Goal: Transaction & Acquisition: Book appointment/travel/reservation

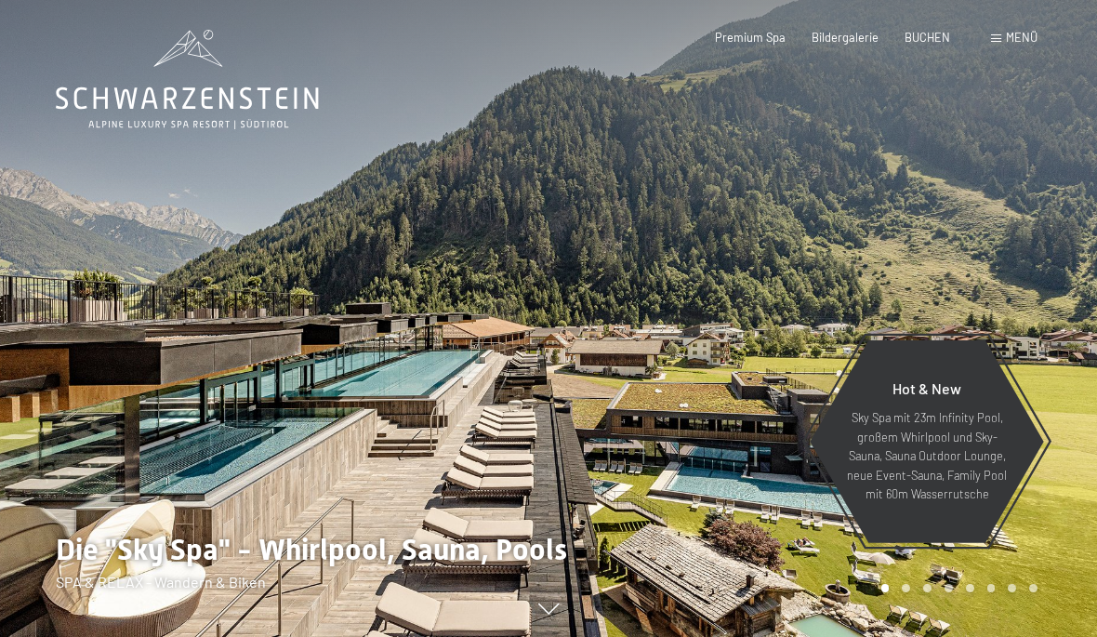
click at [1021, 40] on span "Menü" at bounding box center [1022, 37] width 32 height 15
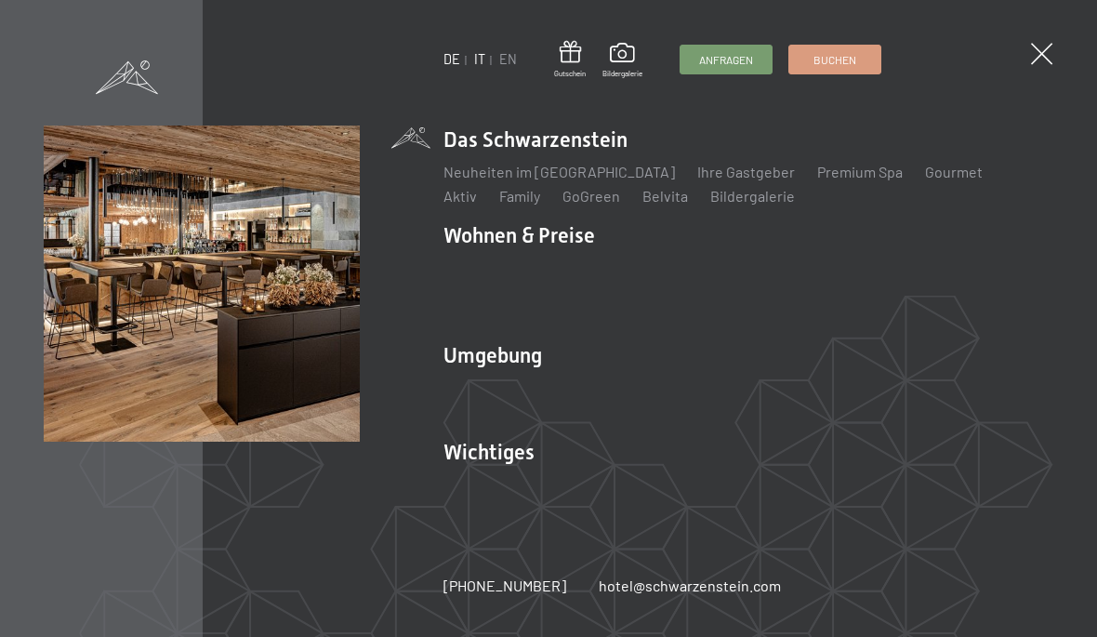
click at [475, 60] on link "IT" at bounding box center [479, 59] width 11 height 16
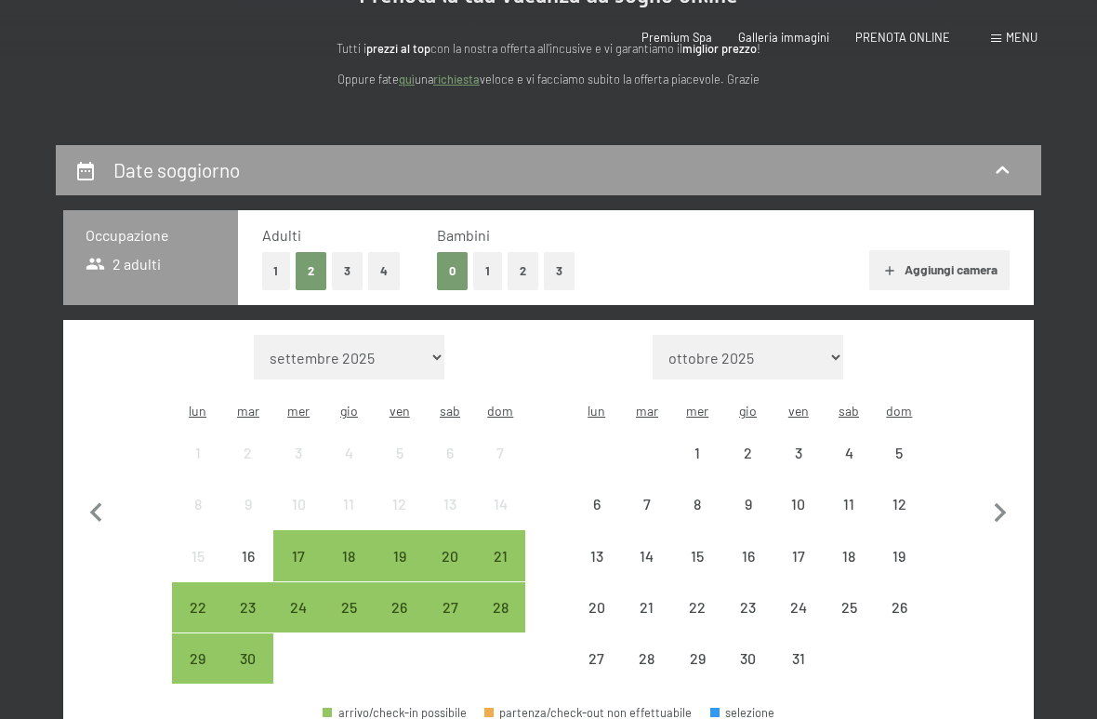
scroll to position [223, 0]
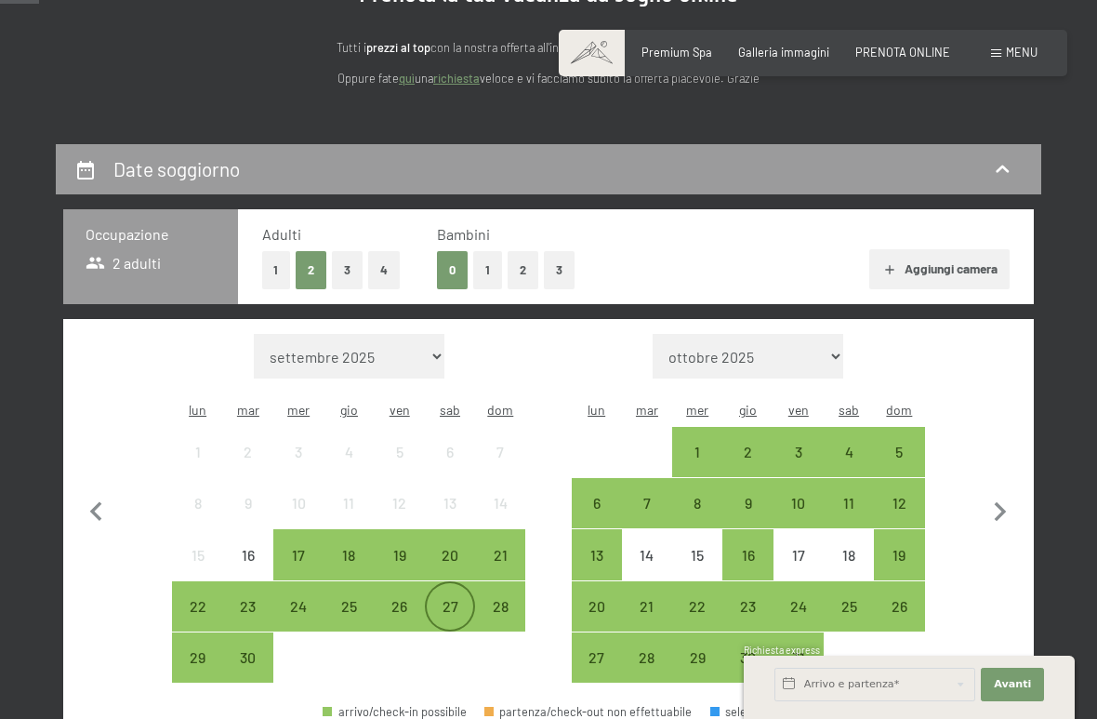
click at [446, 599] on div "27" at bounding box center [450, 622] width 46 height 46
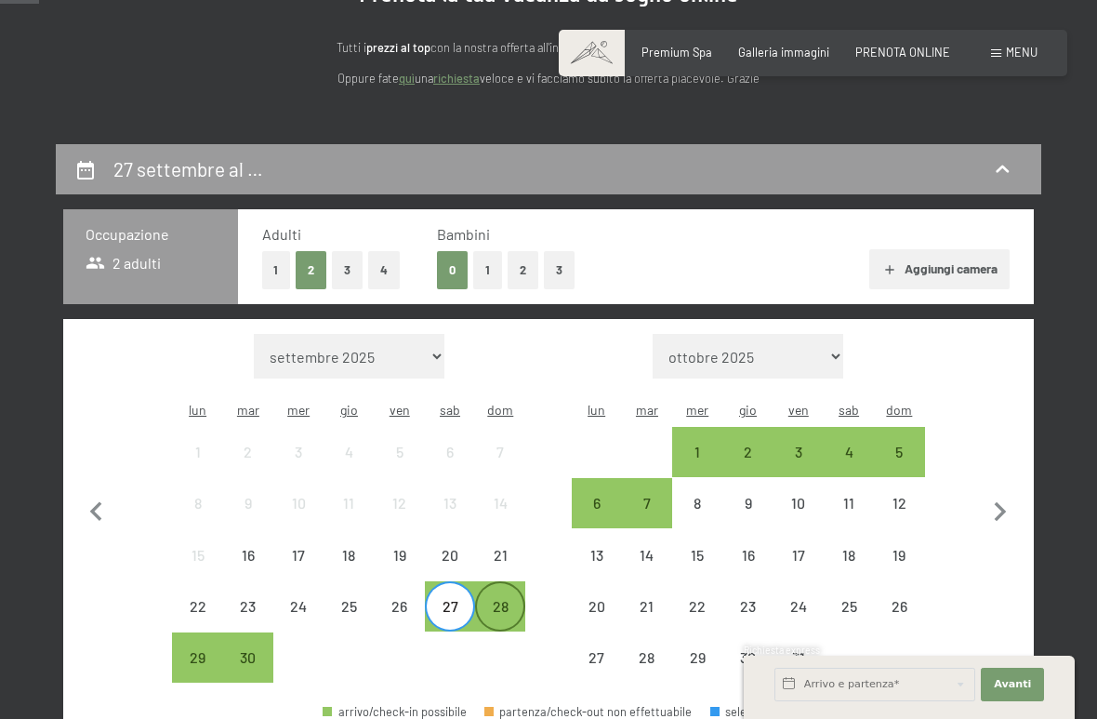
click at [510, 599] on div "28" at bounding box center [500, 622] width 46 height 46
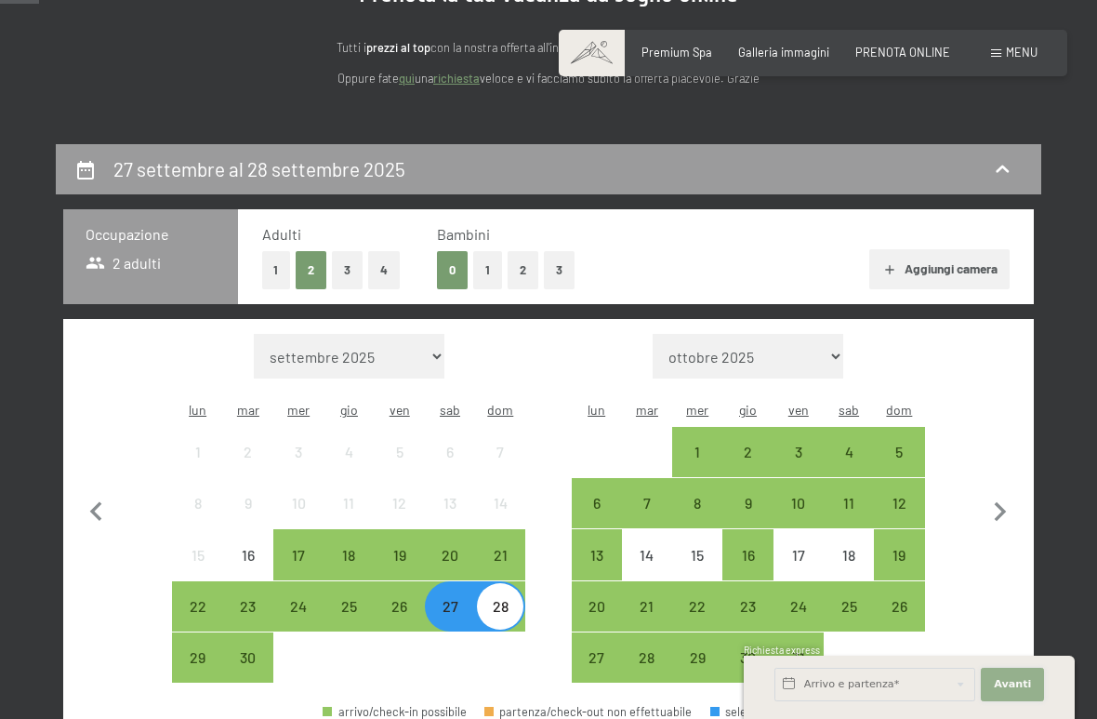
click at [1010, 636] on span "Avanti" at bounding box center [1012, 684] width 37 height 15
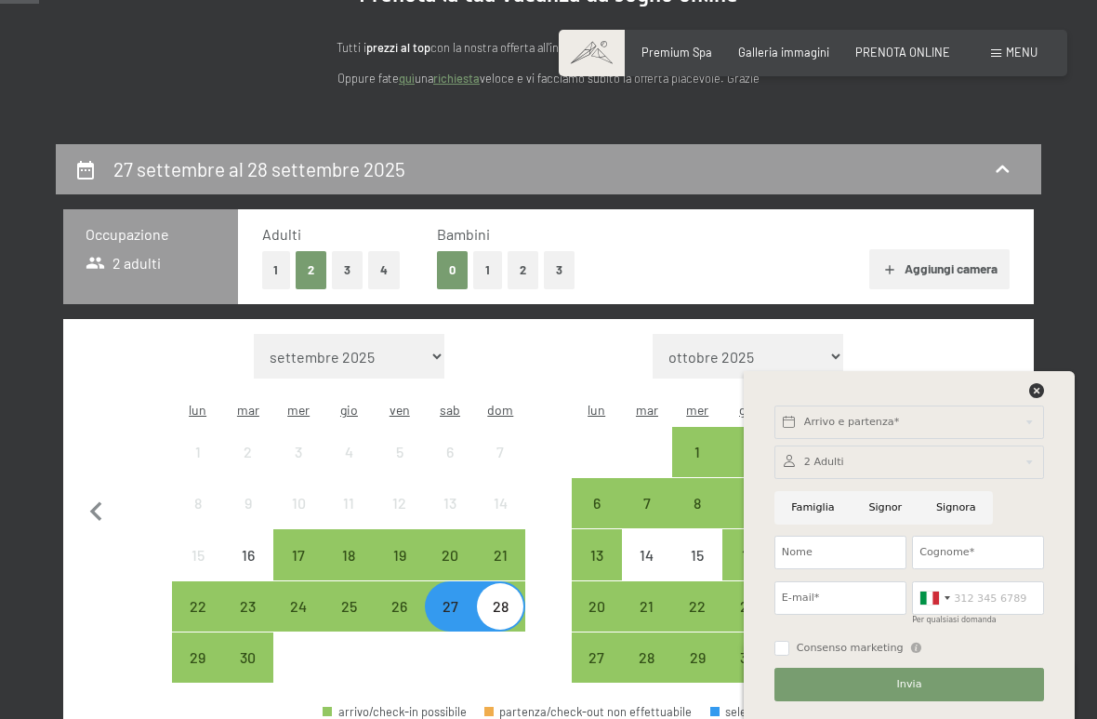
click at [966, 270] on button "Aggiungi camera" at bounding box center [939, 269] width 140 height 41
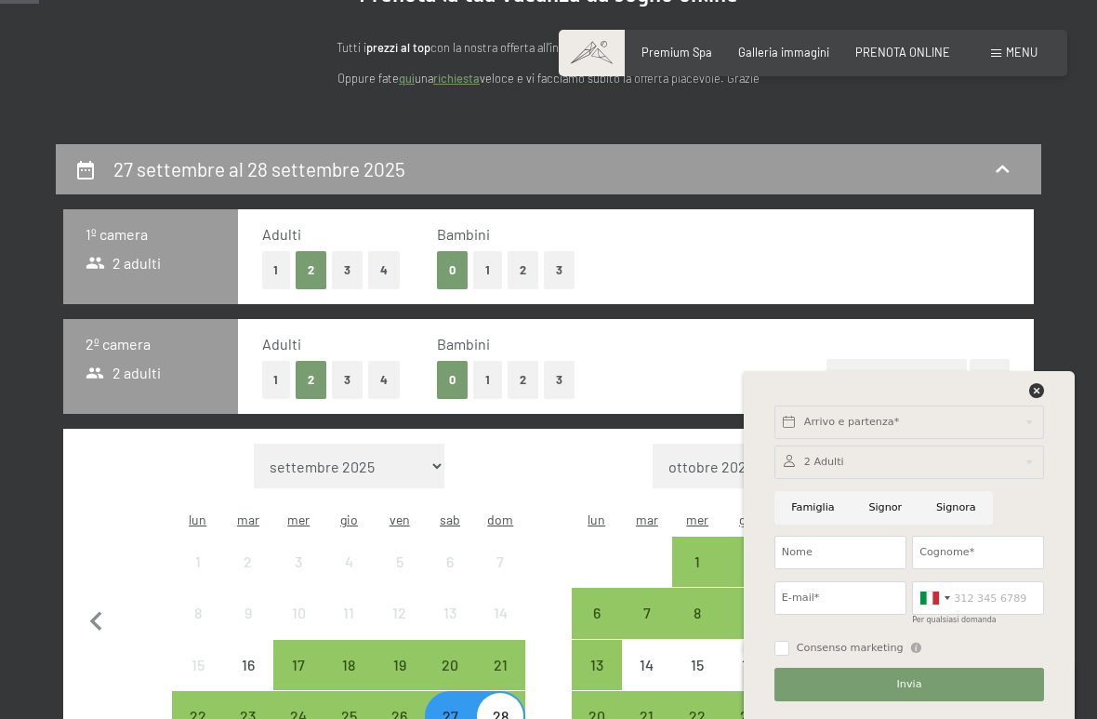
click at [1036, 380] on div "Arrivo e partenza* Avanti Nascondere i campi dell'indirizzo 2 Adulti 2 Adulti P…" at bounding box center [909, 545] width 294 height 348
click at [1035, 393] on icon at bounding box center [1036, 390] width 15 height 15
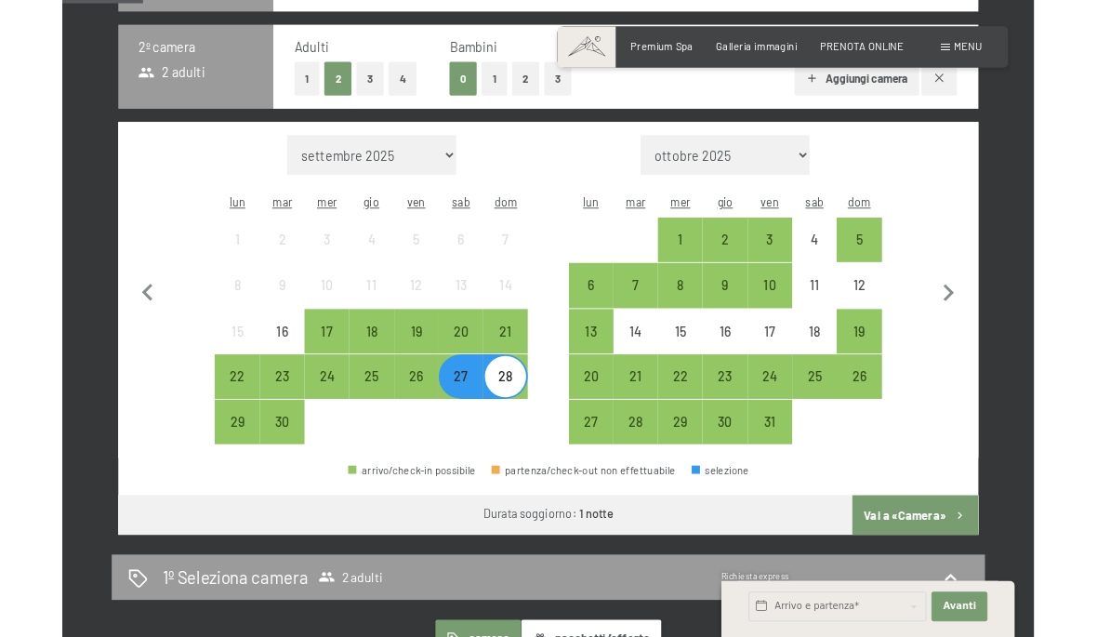
scroll to position [513, 0]
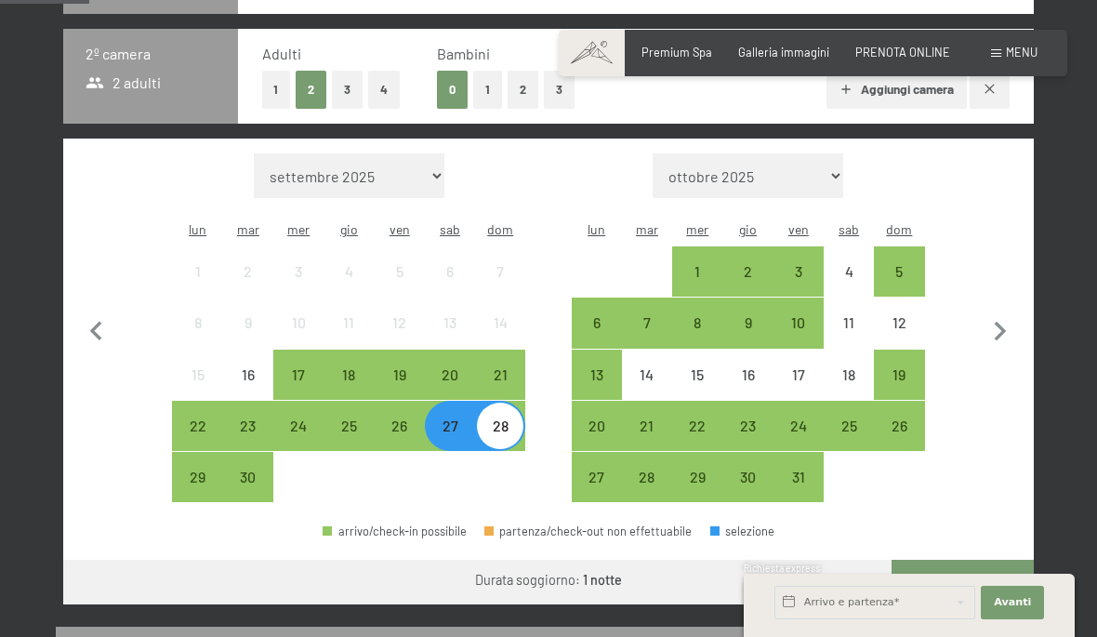
click at [933, 560] on button "Vai a «Camera»" at bounding box center [963, 582] width 142 height 45
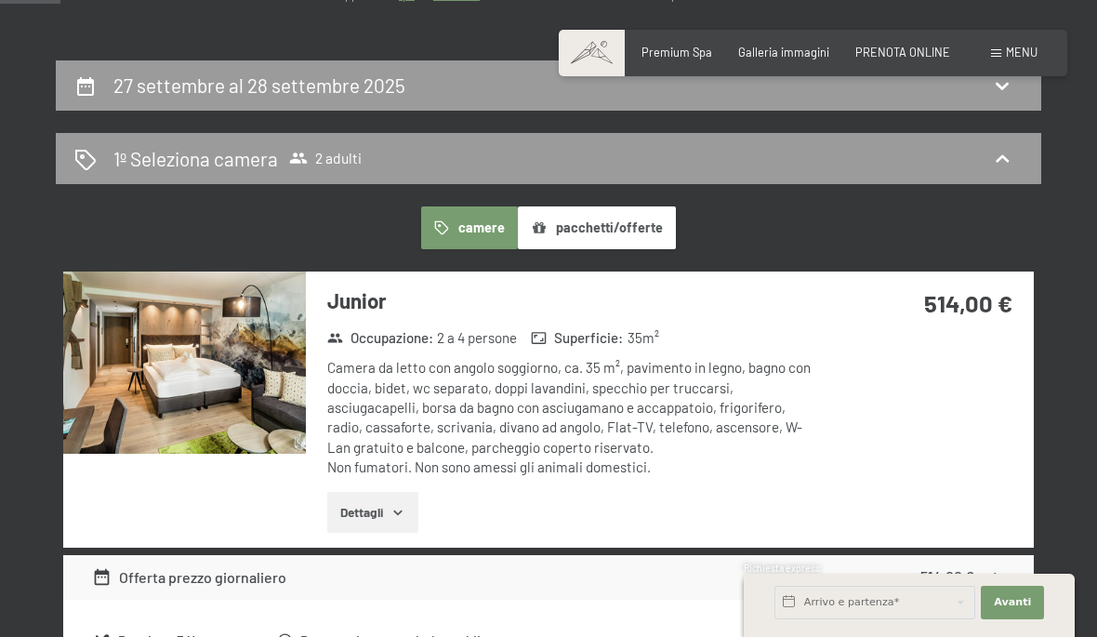
scroll to position [250, 0]
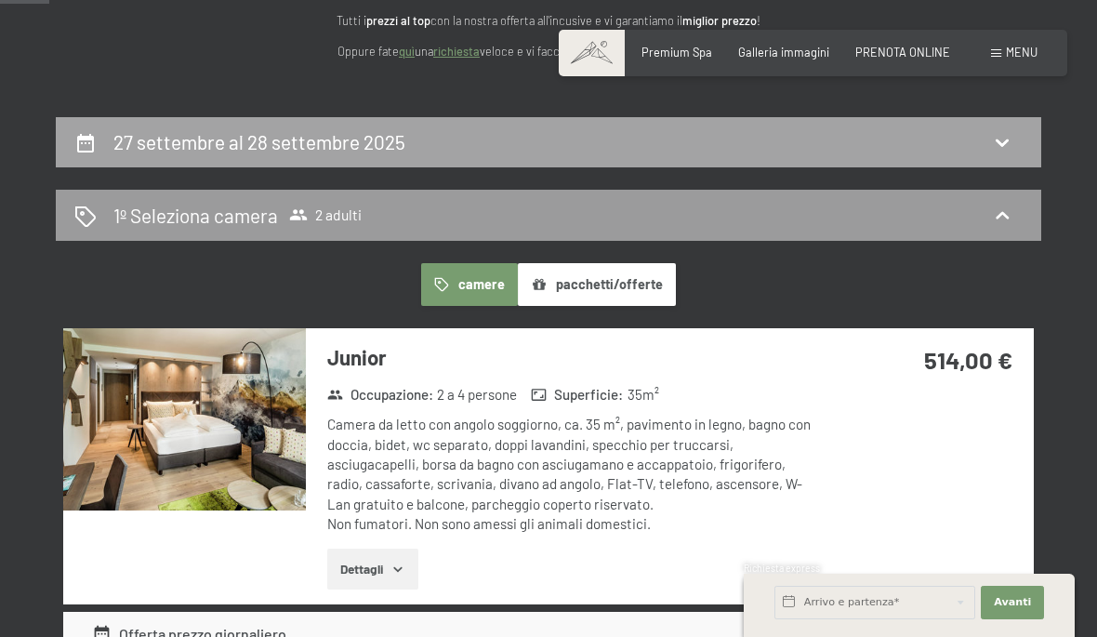
click at [652, 137] on div "27 settembre al 28 settembre 2025" at bounding box center [548, 141] width 948 height 27
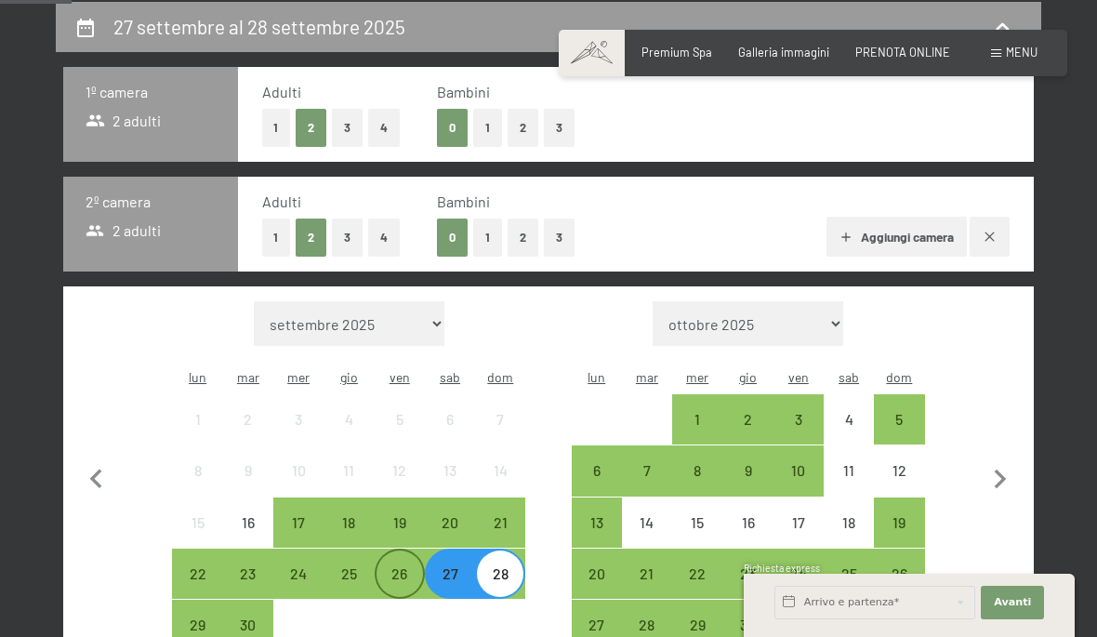
click at [406, 566] on div "26" at bounding box center [400, 589] width 46 height 46
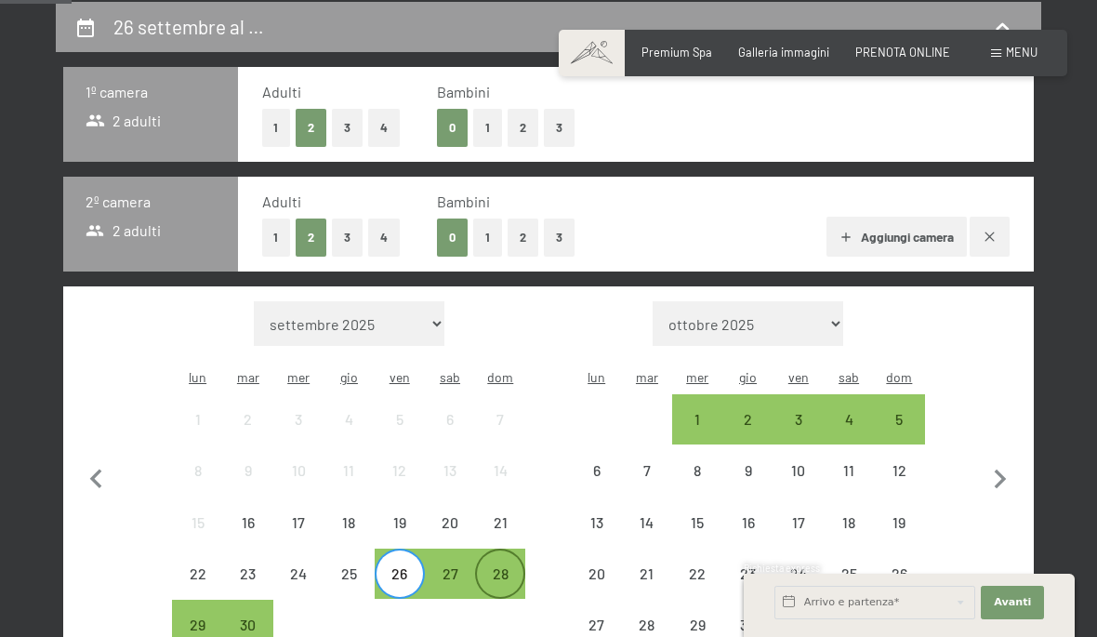
click at [496, 566] on div "28" at bounding box center [500, 589] width 46 height 46
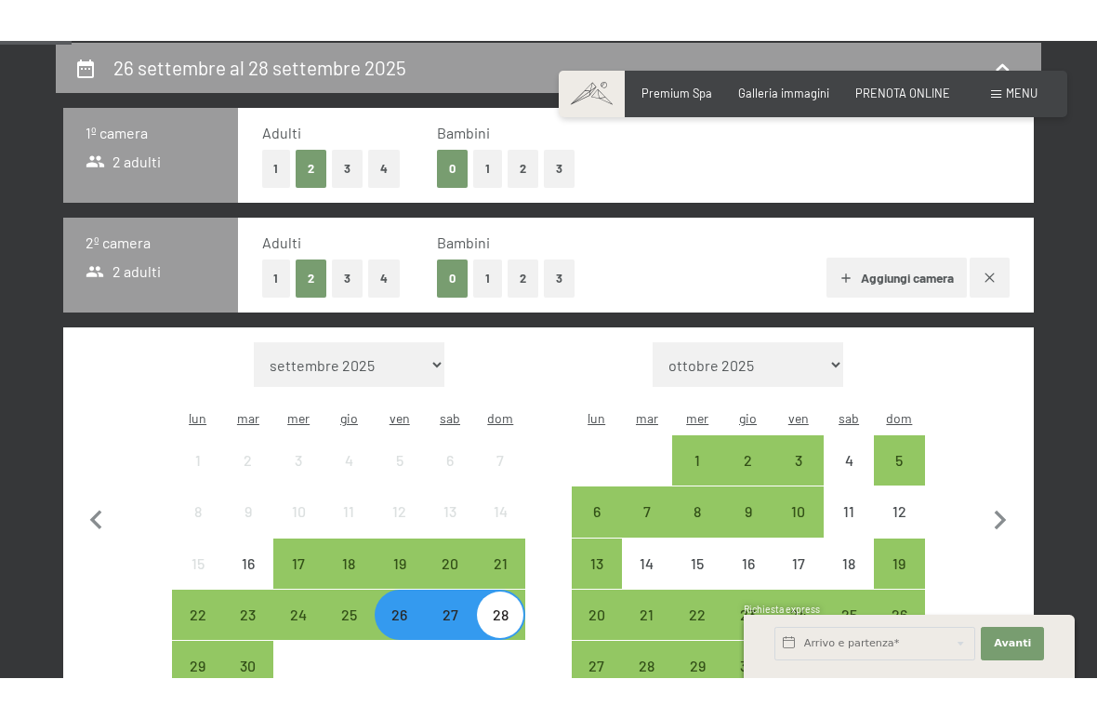
scroll to position [630, 0]
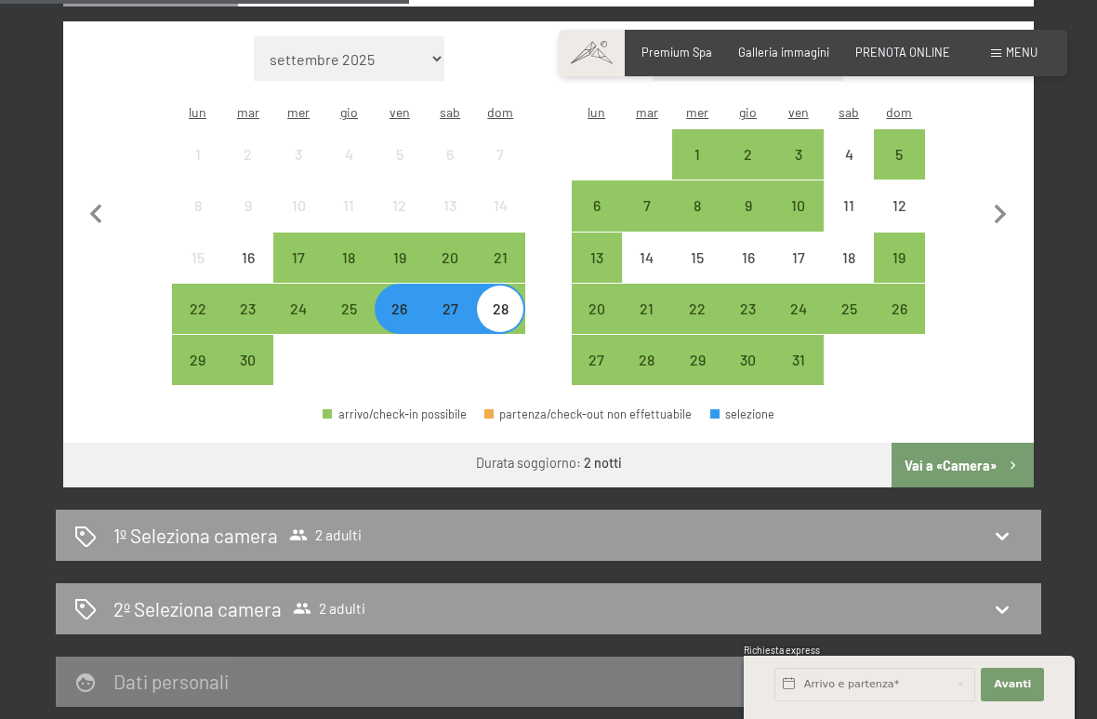
click at [954, 444] on button "Vai a «Camera»" at bounding box center [963, 465] width 142 height 45
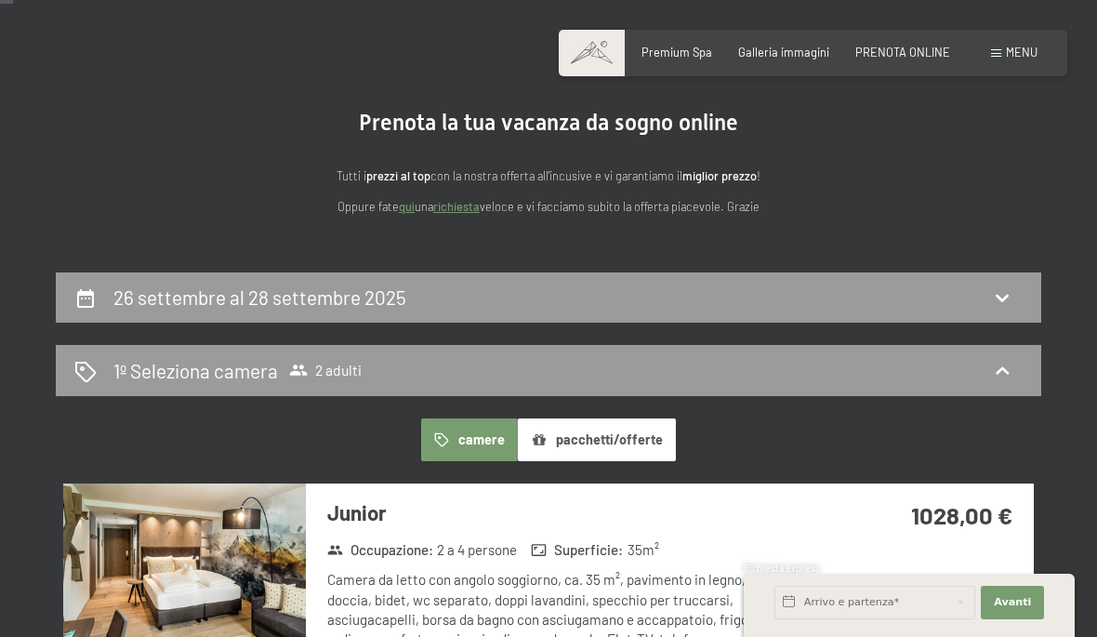
scroll to position [31, 0]
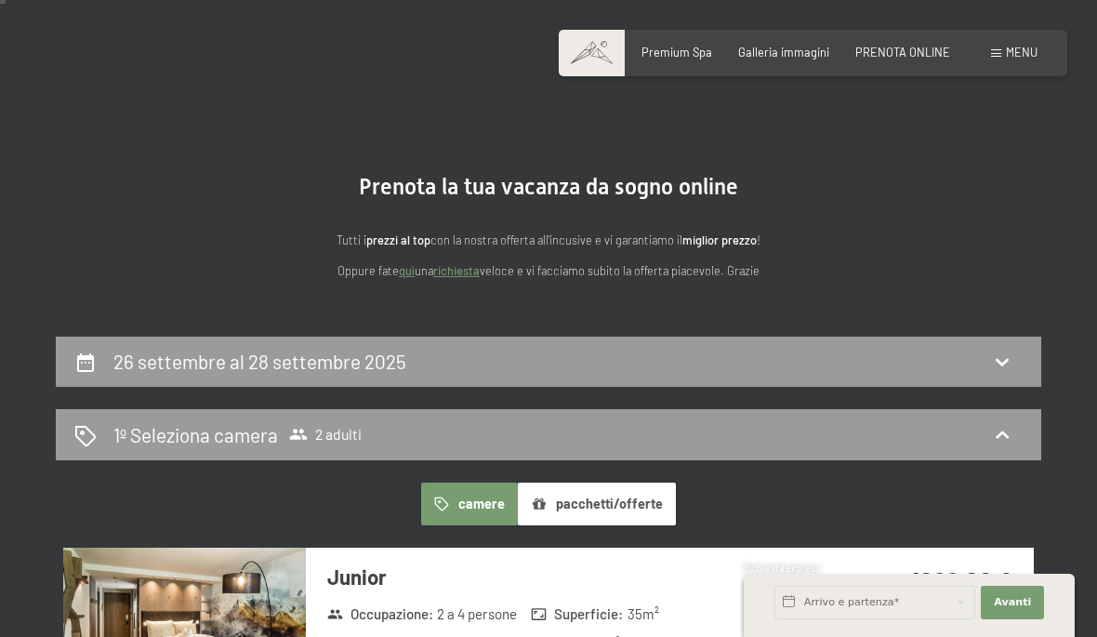
click at [779, 45] on div "Prenotazione Richiesta Premium Spa Galleria immagini PRENOTA ONLINE Menu DE IT …" at bounding box center [813, 53] width 449 height 17
click at [786, 56] on span "Galleria immagini" at bounding box center [783, 49] width 91 height 15
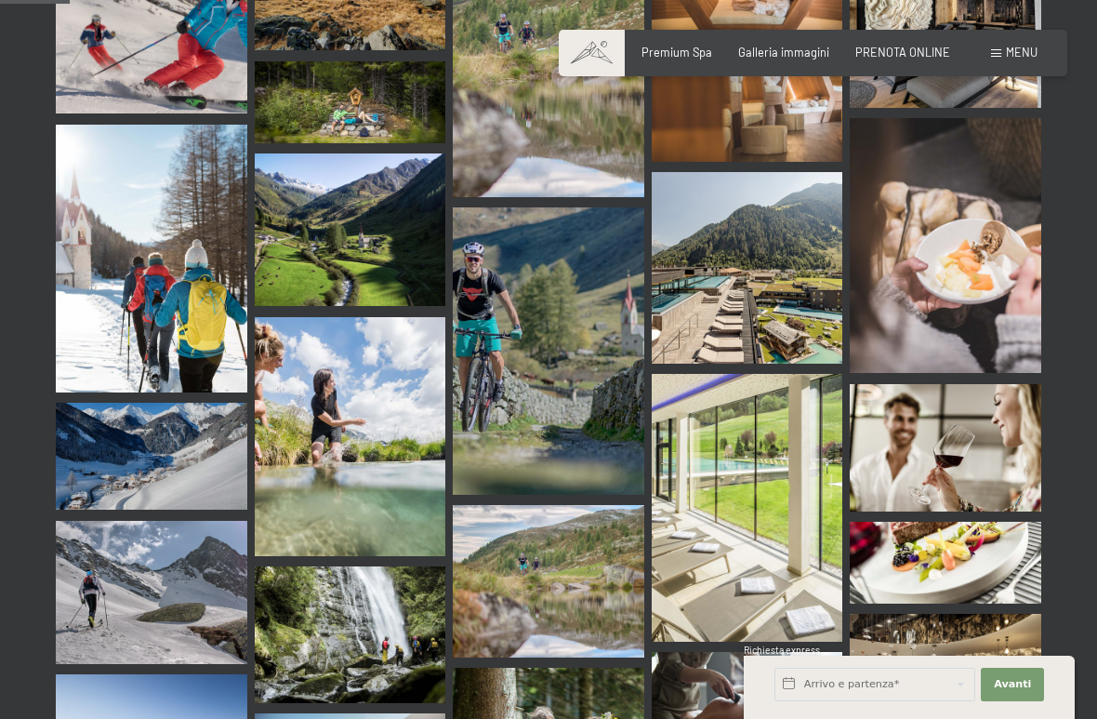
scroll to position [1046, 0]
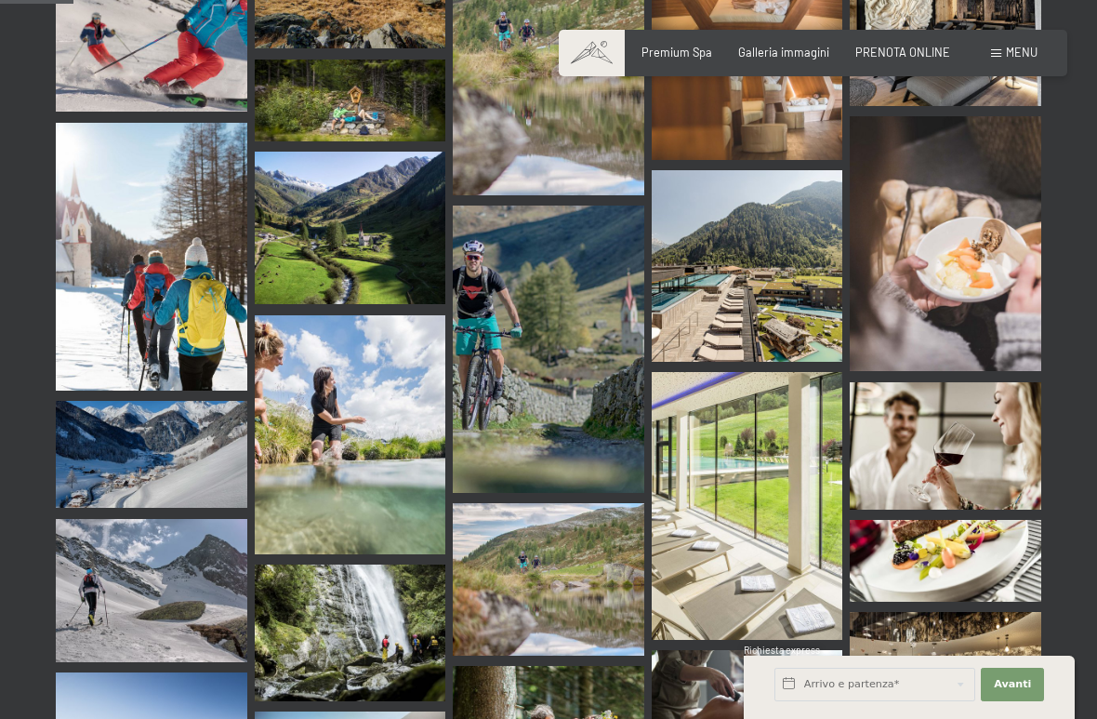
click at [746, 243] on img at bounding box center [748, 266] width 192 height 192
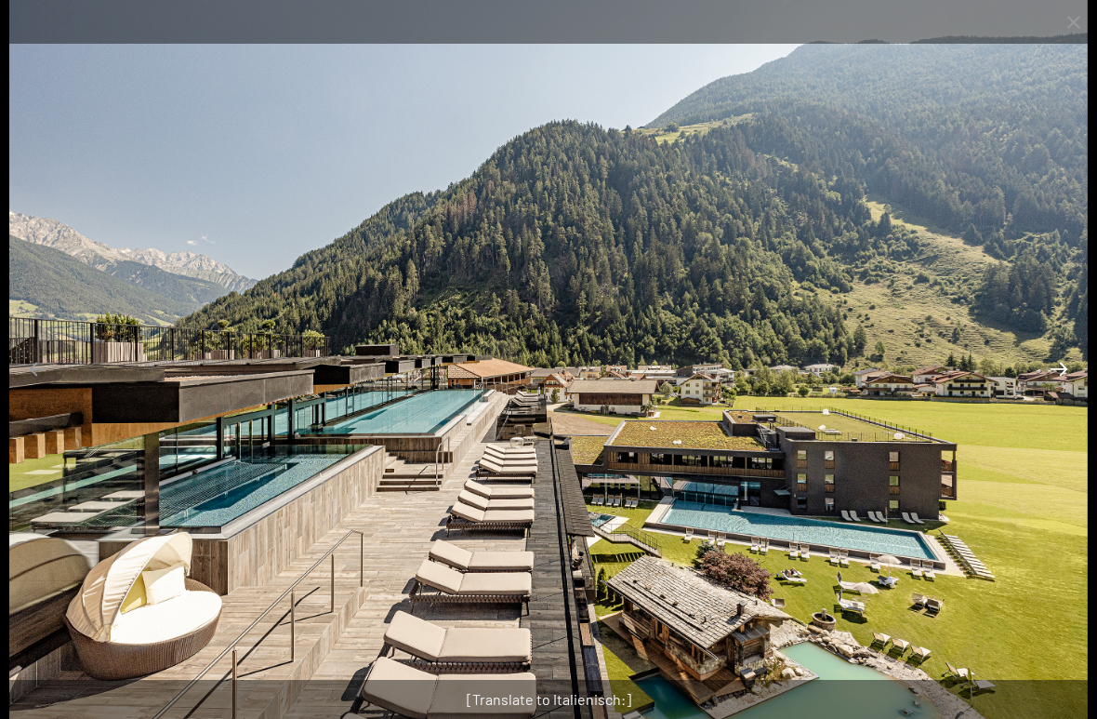
click at [1062, 369] on button "Next slide" at bounding box center [1058, 369] width 39 height 36
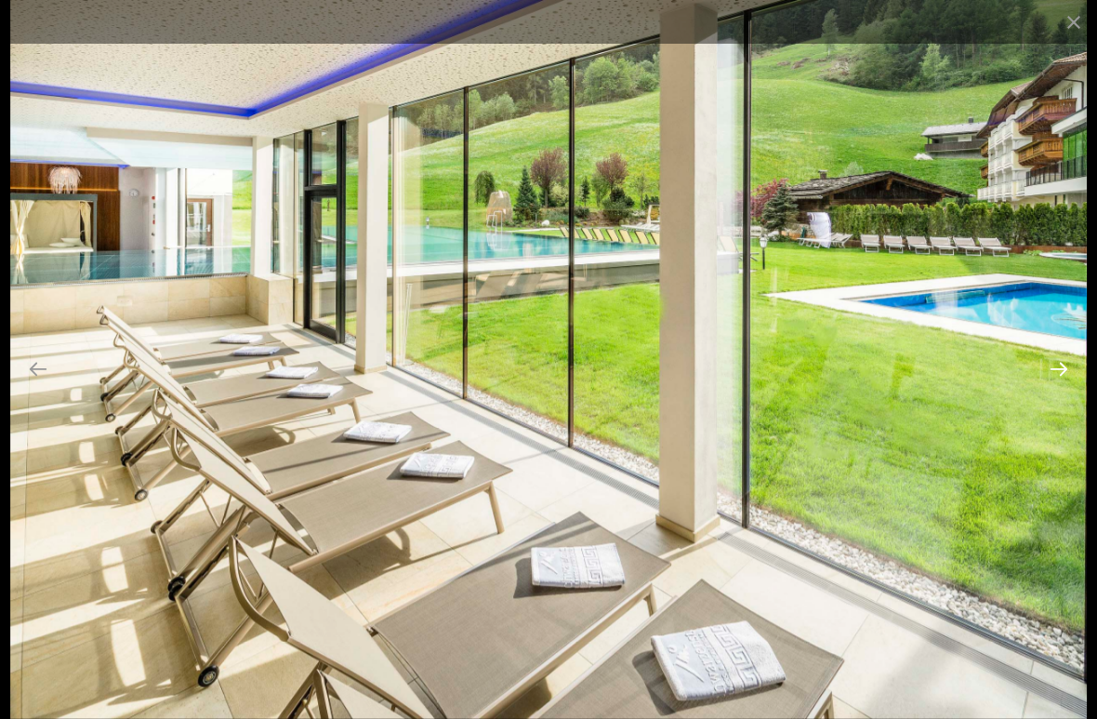
click at [1062, 369] on button "Next slide" at bounding box center [1058, 369] width 39 height 36
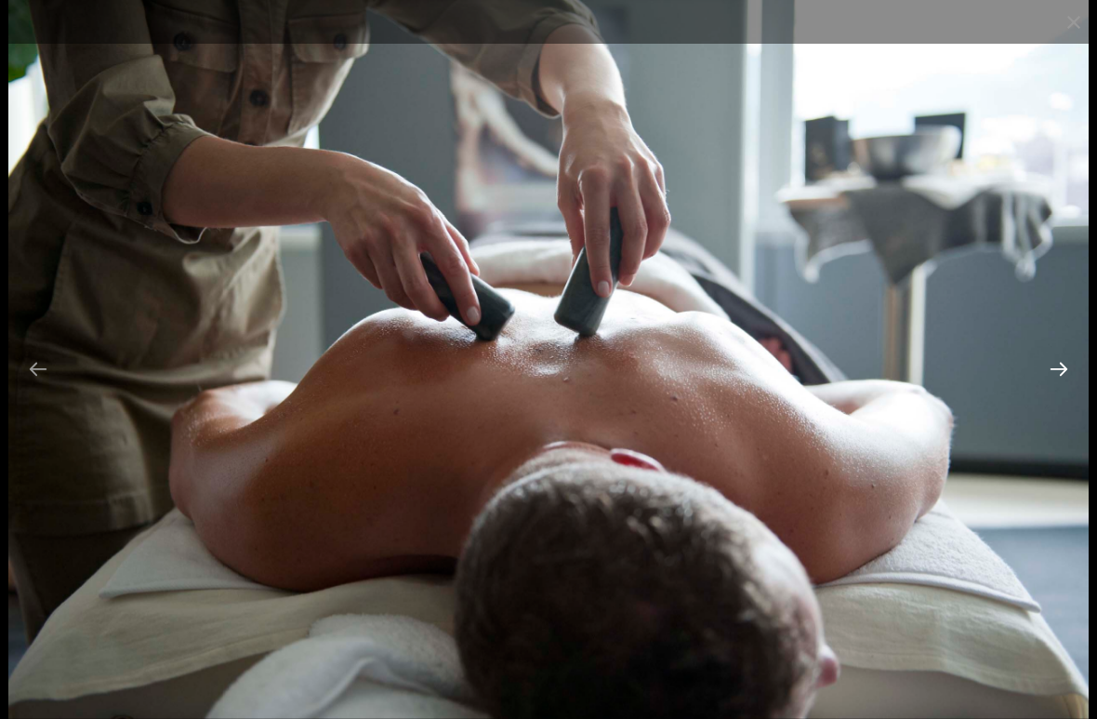
click at [1062, 369] on button "Next slide" at bounding box center [1058, 369] width 39 height 36
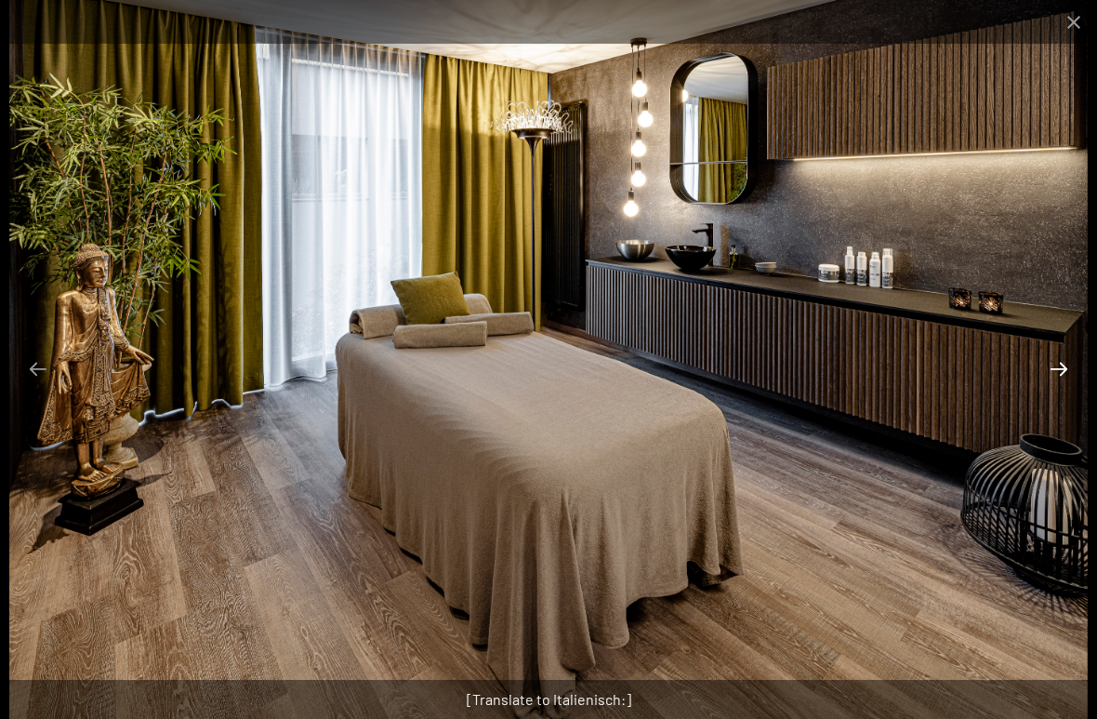
click at [1055, 364] on button "Next slide" at bounding box center [1058, 369] width 39 height 36
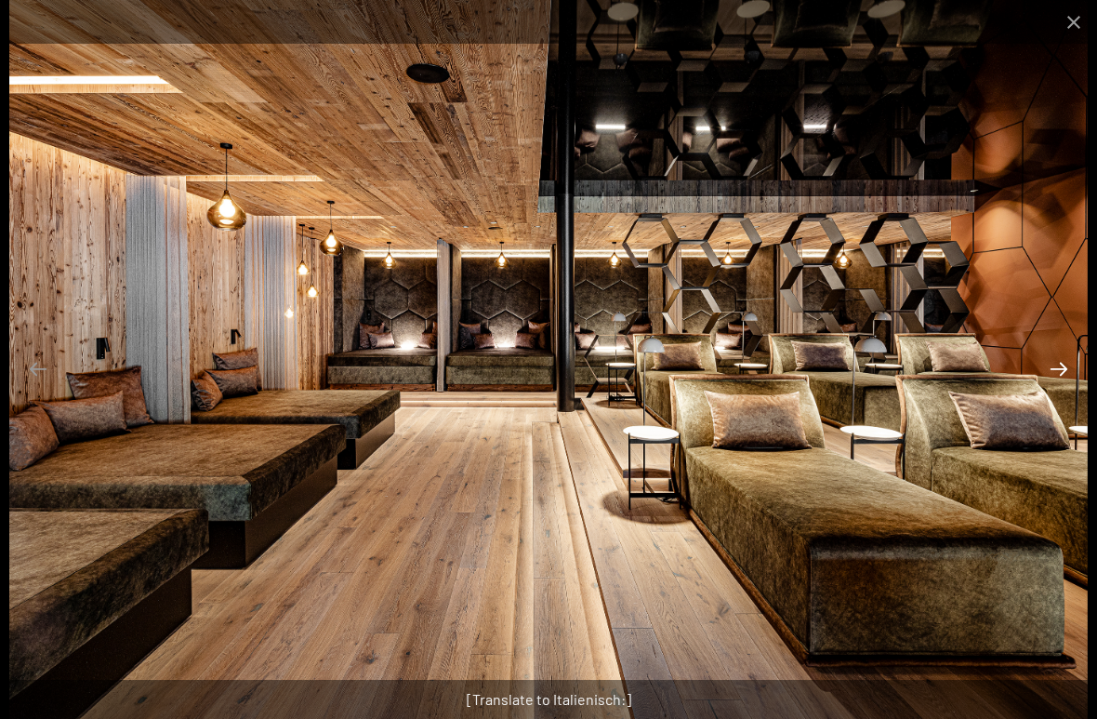
click at [1056, 369] on button "Next slide" at bounding box center [1058, 369] width 39 height 36
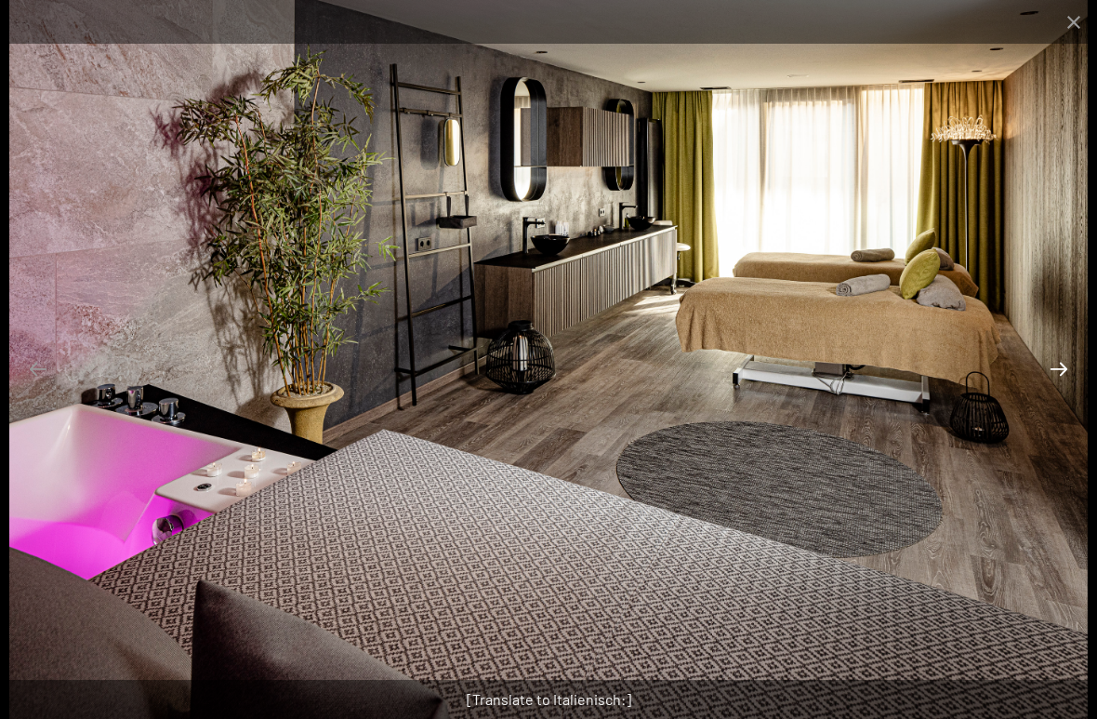
click at [1056, 369] on button "Next slide" at bounding box center [1058, 369] width 39 height 36
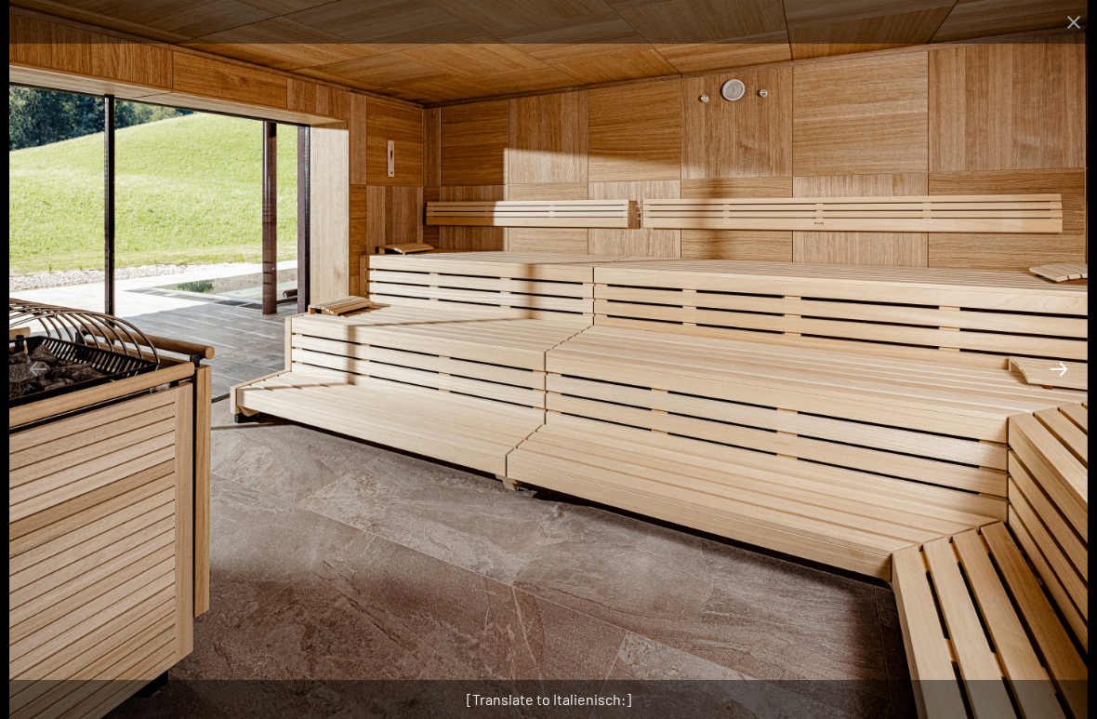
click at [1056, 370] on button "Next slide" at bounding box center [1058, 369] width 39 height 36
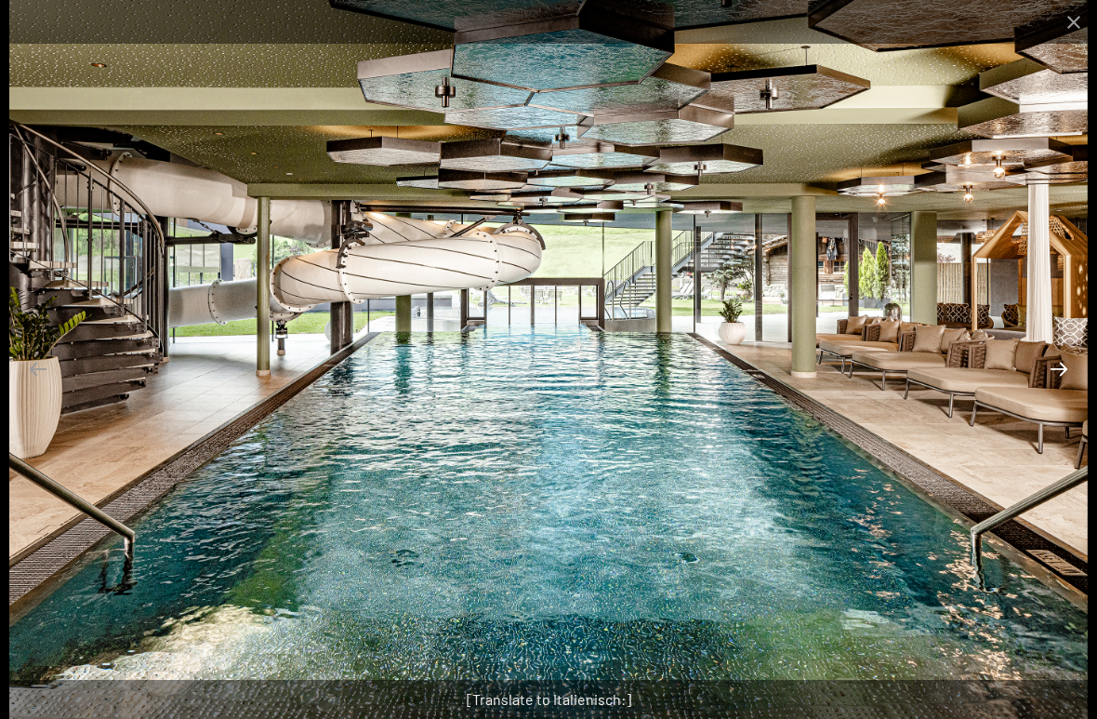
click at [1056, 371] on button "Next slide" at bounding box center [1058, 369] width 39 height 36
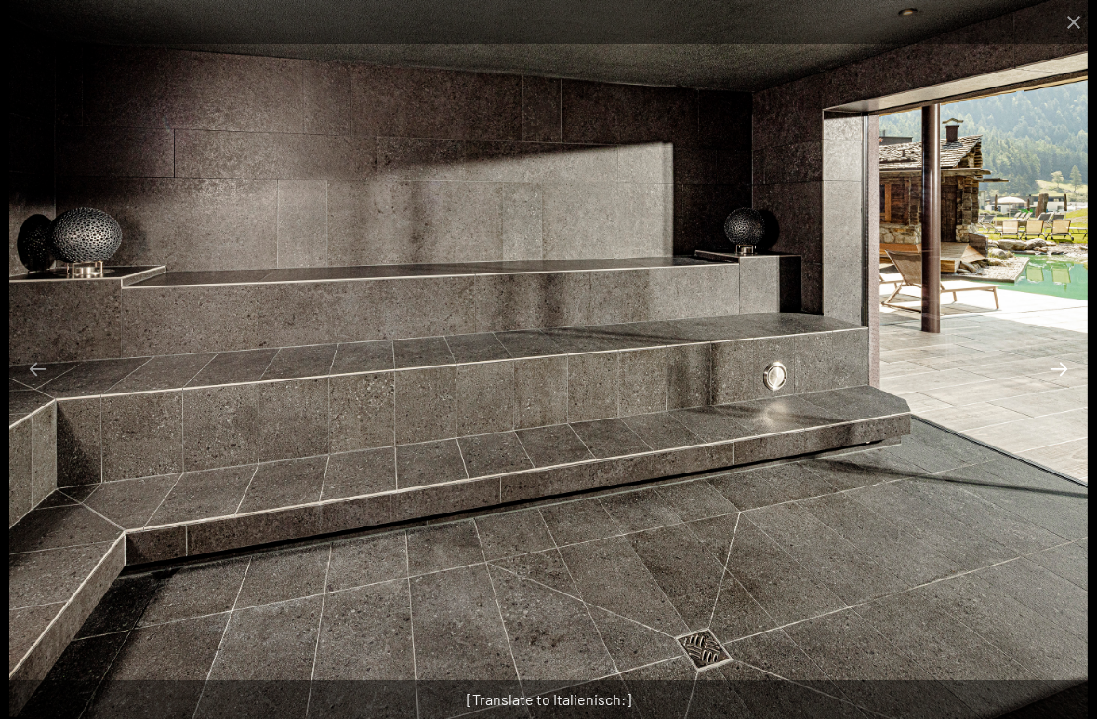
click at [1056, 371] on button "Next slide" at bounding box center [1058, 369] width 39 height 36
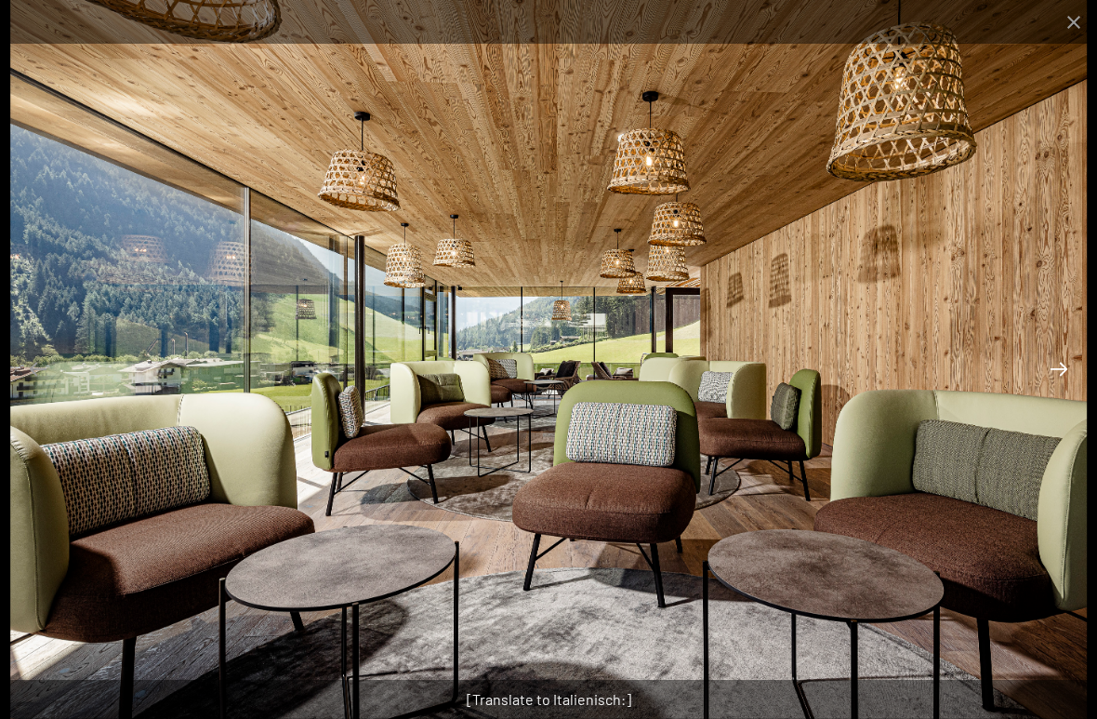
click at [1059, 366] on button "Next slide" at bounding box center [1058, 369] width 39 height 36
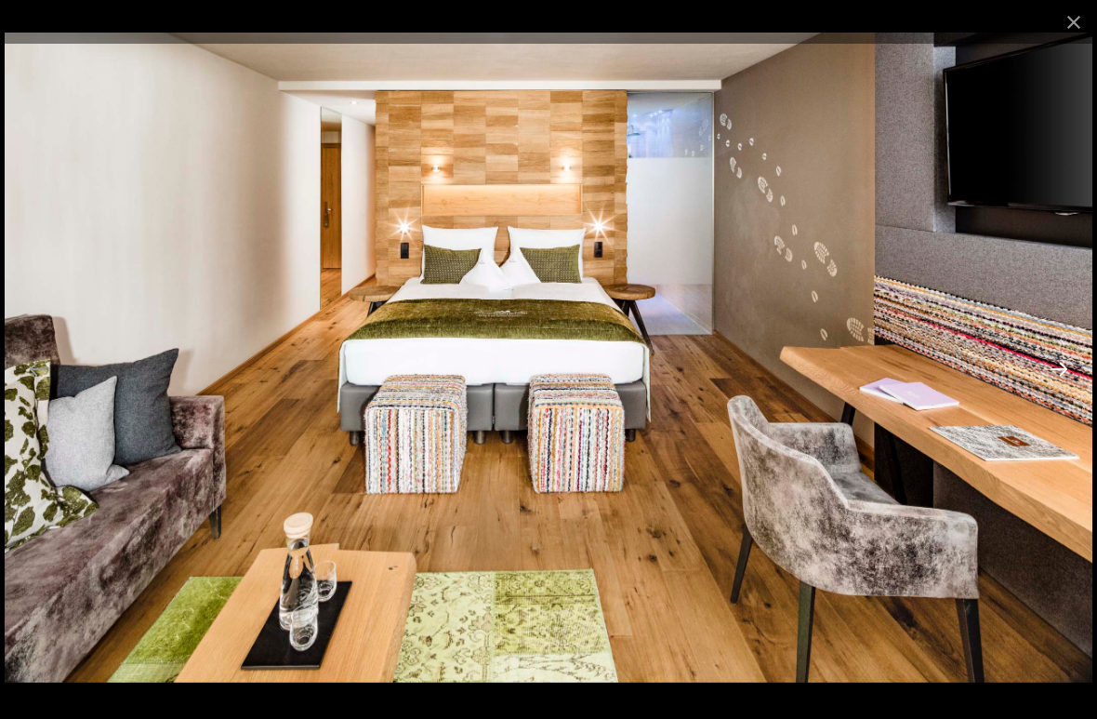
click at [1059, 366] on button "Next slide" at bounding box center [1058, 369] width 39 height 36
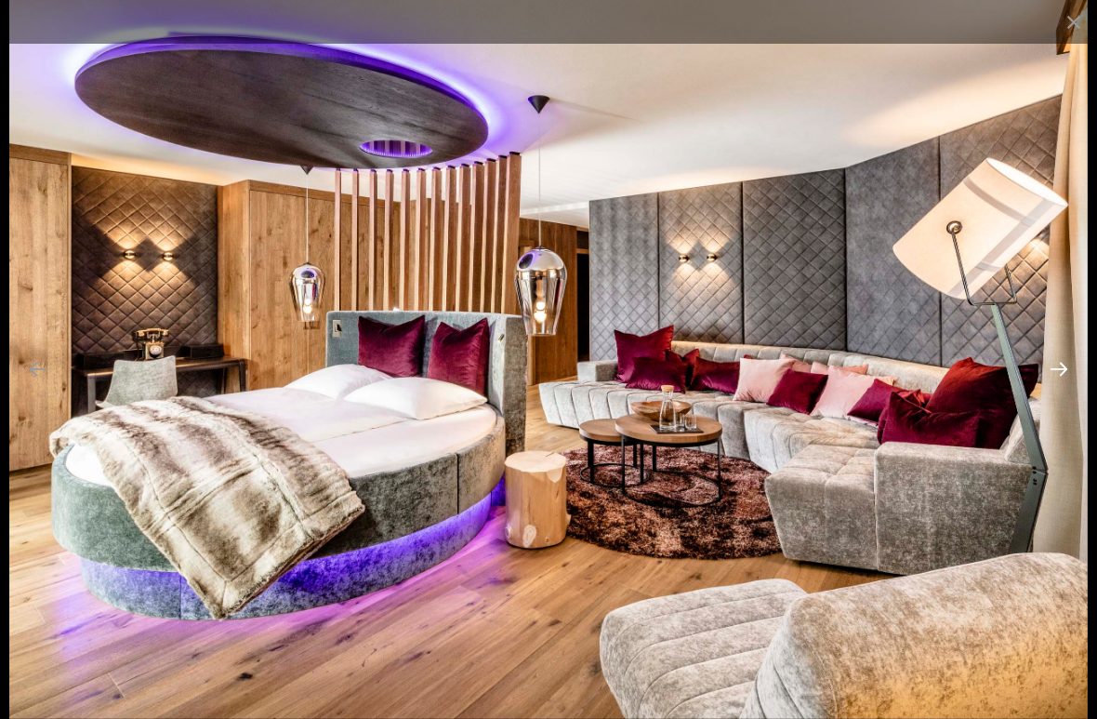
click at [1059, 365] on button "Next slide" at bounding box center [1058, 369] width 39 height 36
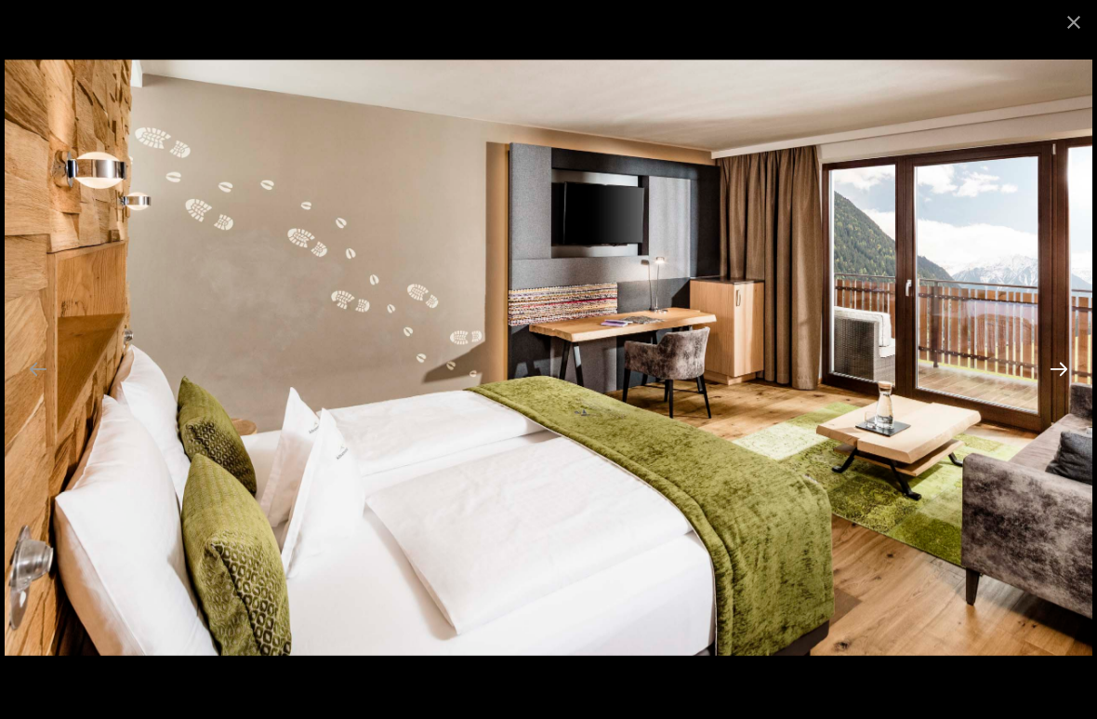
click at [1058, 365] on button "Next slide" at bounding box center [1058, 369] width 39 height 36
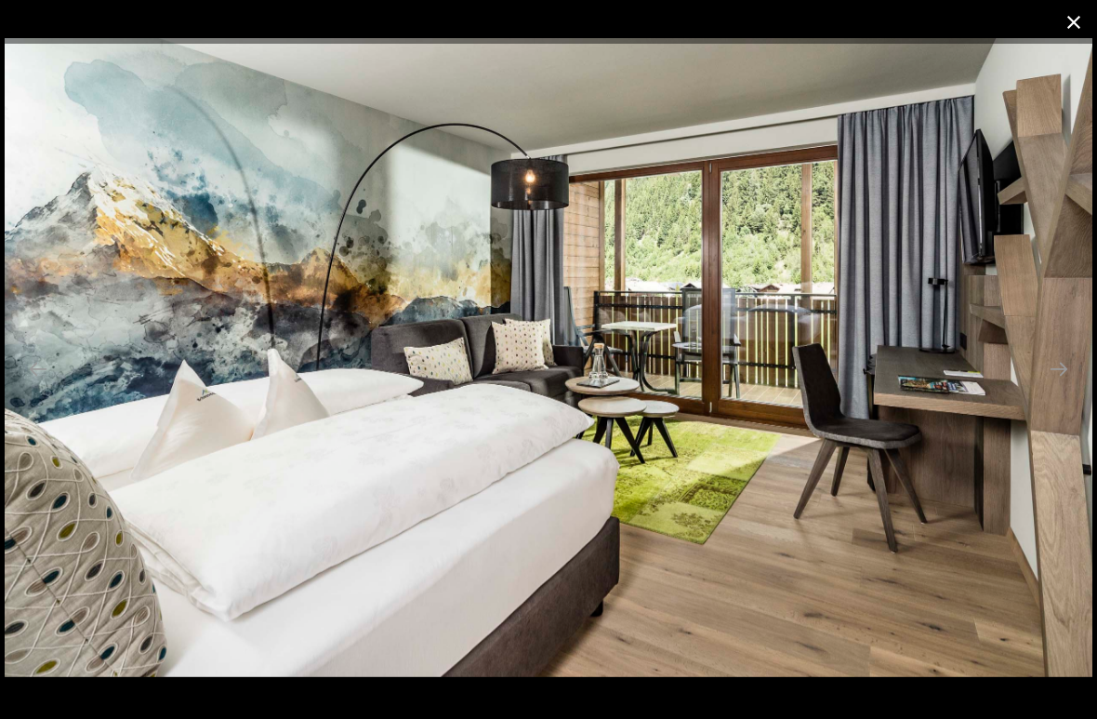
click at [1067, 20] on button "Close gallery" at bounding box center [1074, 22] width 46 height 44
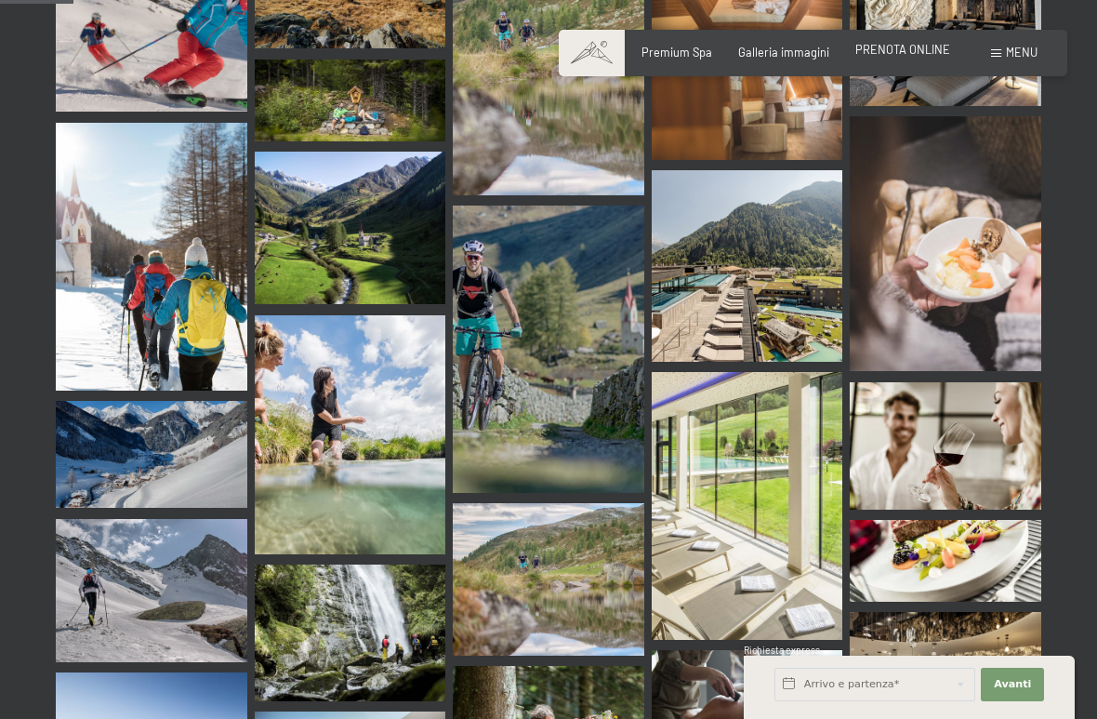
click at [907, 53] on span "PRENOTA ONLINE" at bounding box center [902, 49] width 95 height 15
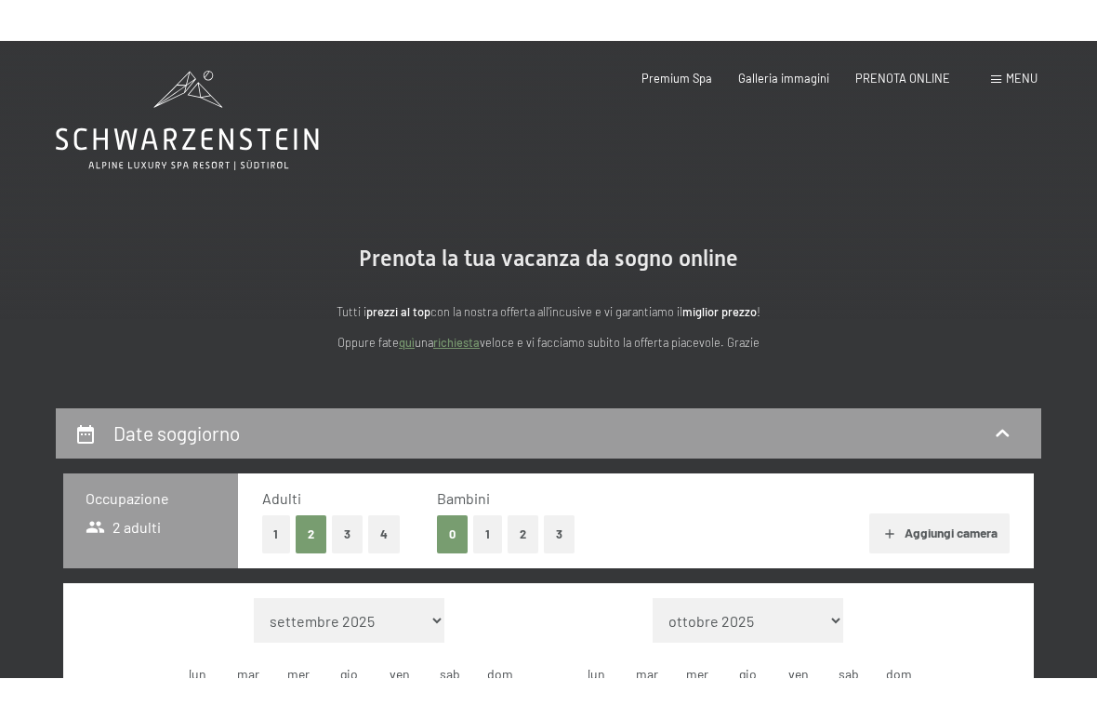
scroll to position [197, 0]
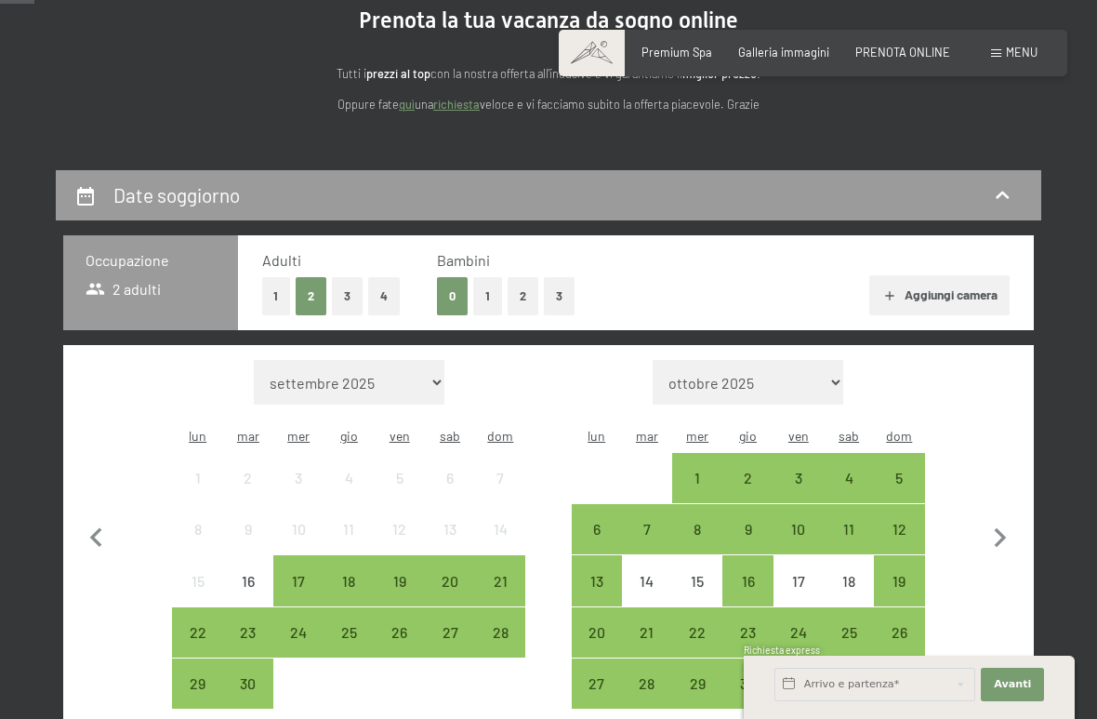
click at [516, 294] on button "2" at bounding box center [523, 296] width 31 height 38
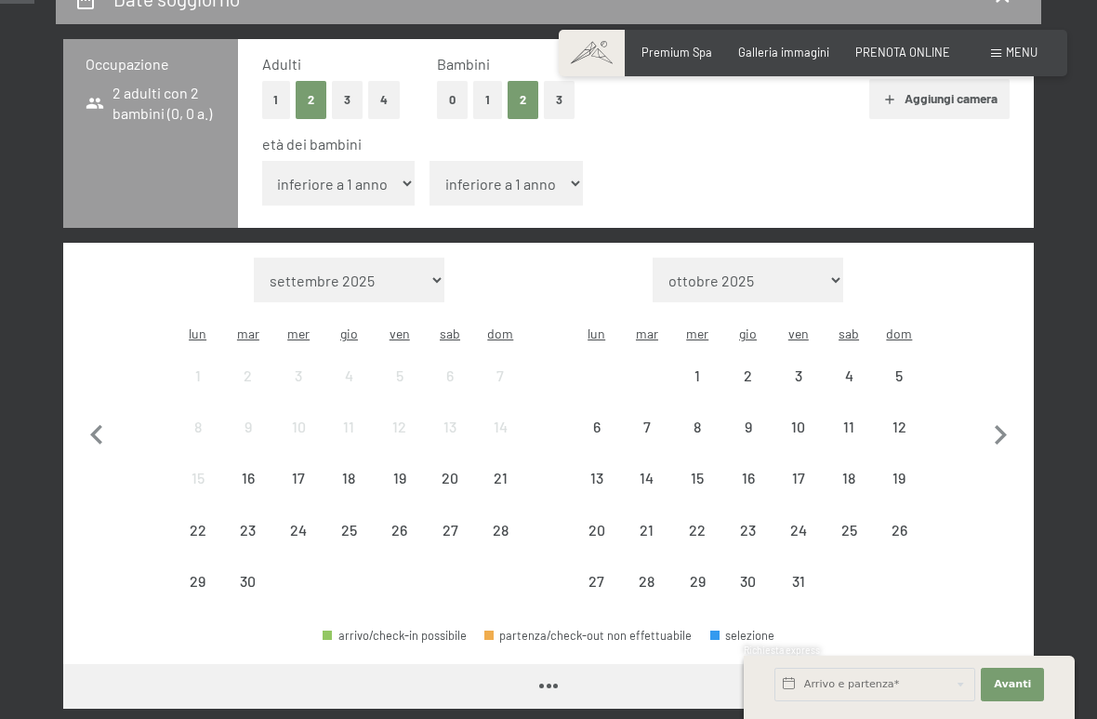
scroll to position [405, 0]
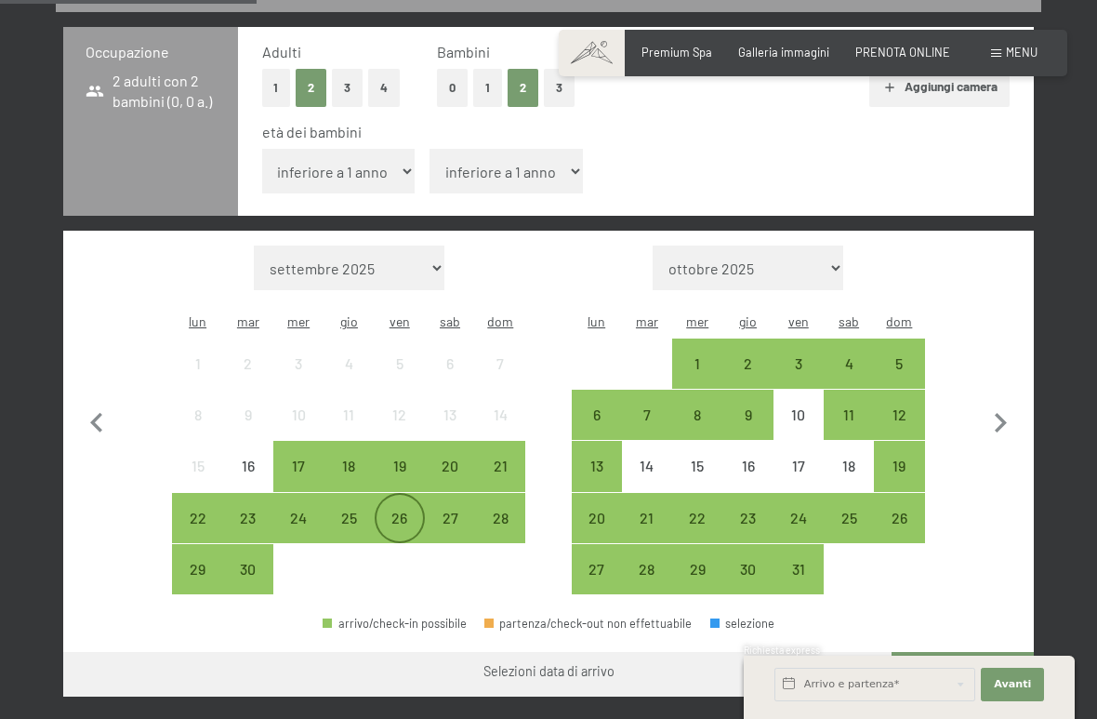
click at [405, 510] on div "26" at bounding box center [400, 533] width 46 height 46
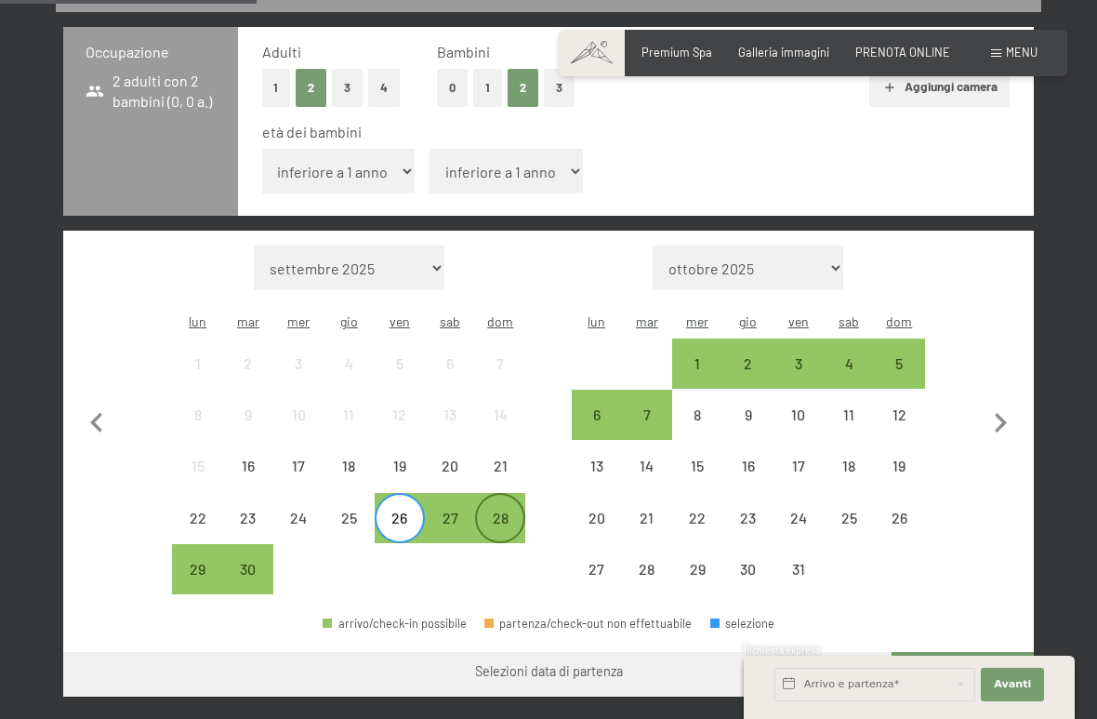
click at [501, 510] on div "28" at bounding box center [500, 533] width 46 height 46
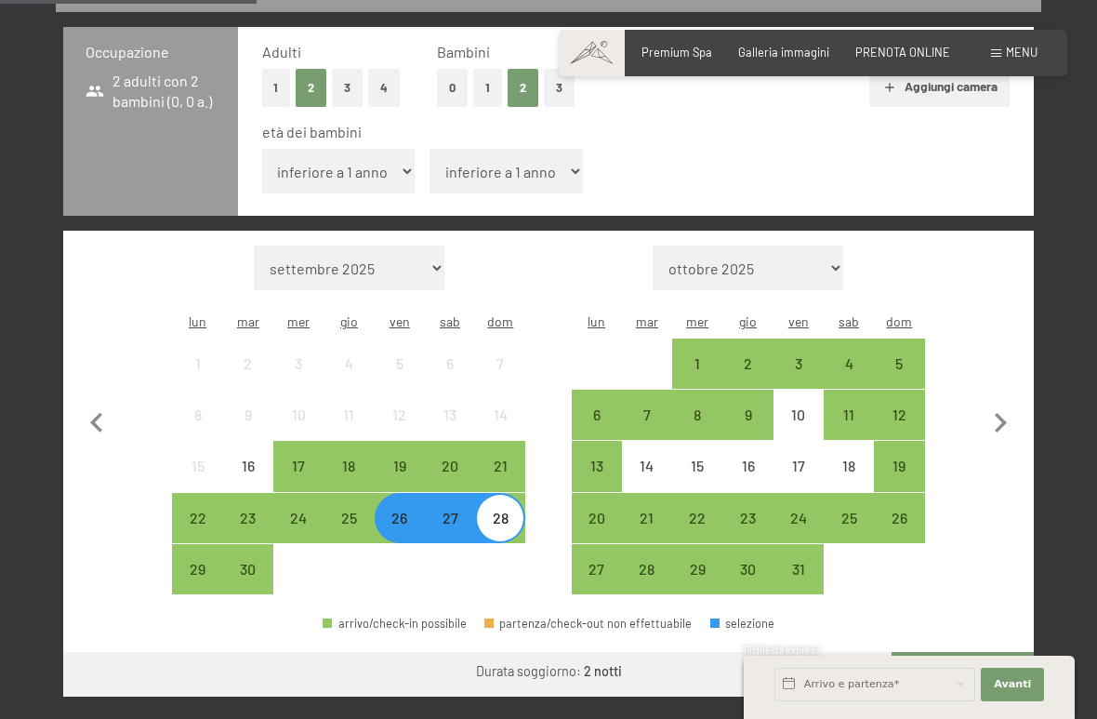
drag, startPoint x: 956, startPoint y: 632, endPoint x: 956, endPoint y: 672, distance: 40.0
click at [956, 636] on button "Vai a «Camera»" at bounding box center [963, 674] width 142 height 45
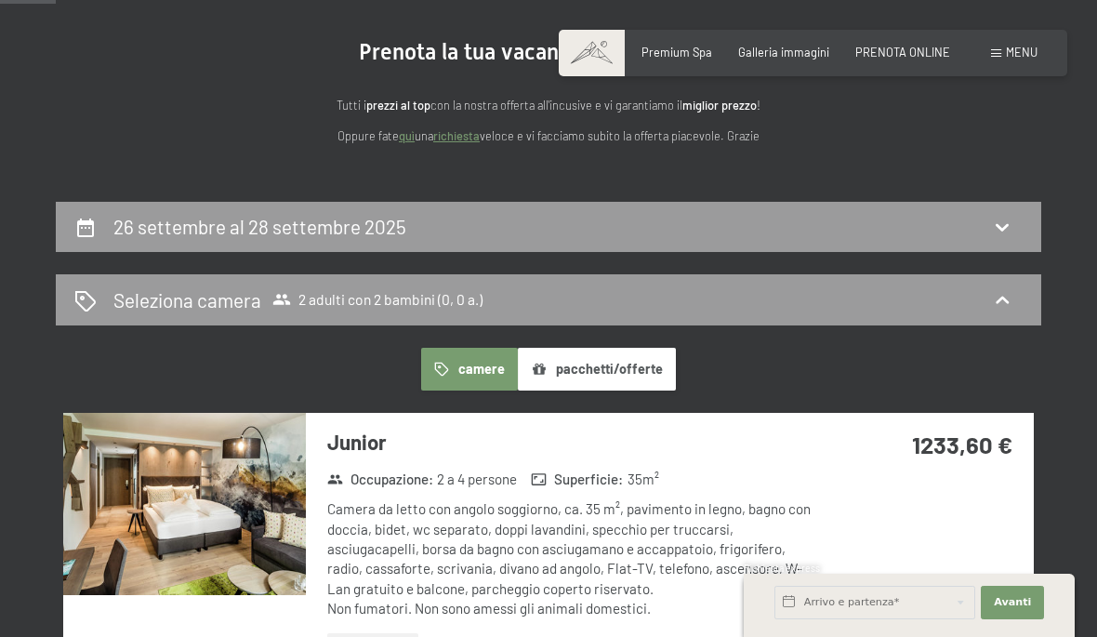
scroll to position [52, 0]
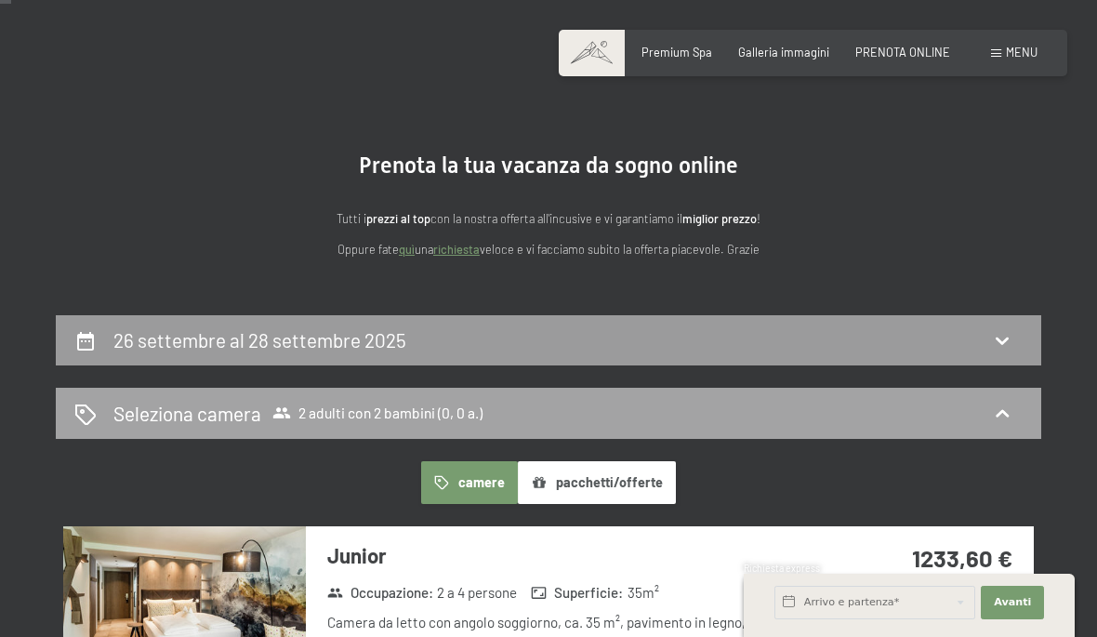
click at [760, 390] on div "Seleziona camera 2 adulti con 2 bambini (0, 0 a.)" at bounding box center [549, 413] width 986 height 51
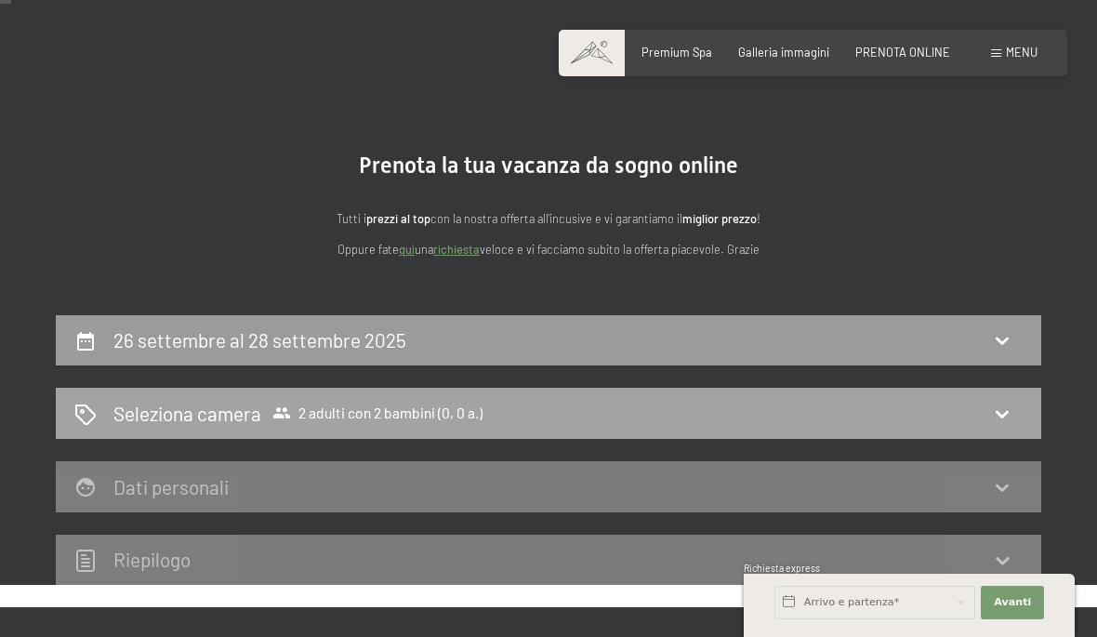
click at [748, 412] on div "Seleziona camera 2 adulti con 2 bambini (0, 0 a.)" at bounding box center [548, 413] width 948 height 27
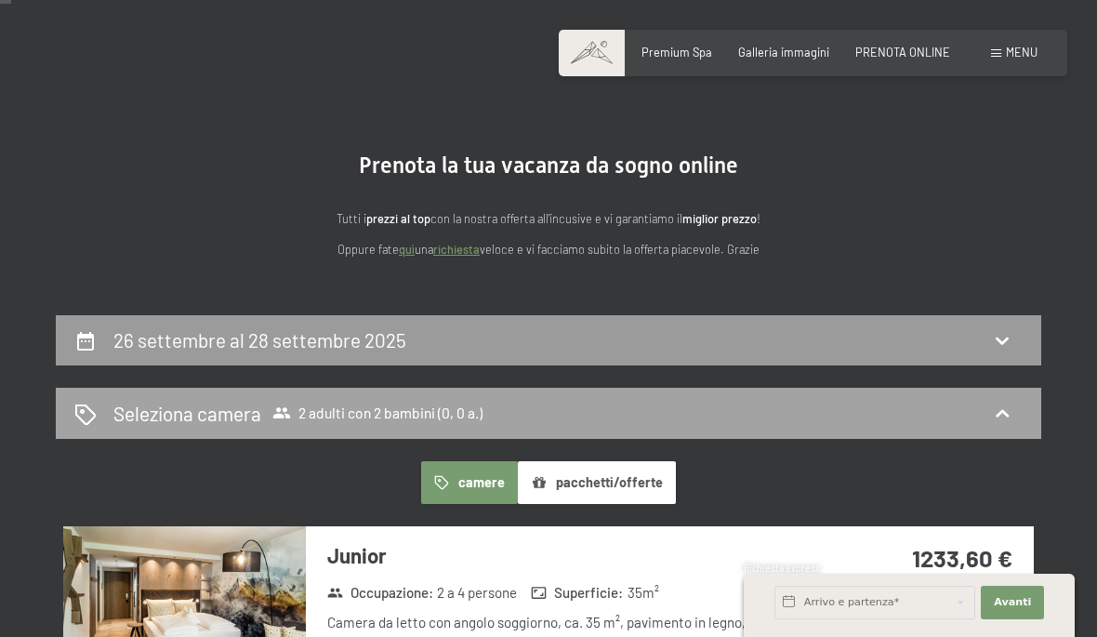
click at [748, 410] on div "Seleziona camera 2 adulti con 2 bambini (0, 0 a.)" at bounding box center [548, 413] width 948 height 27
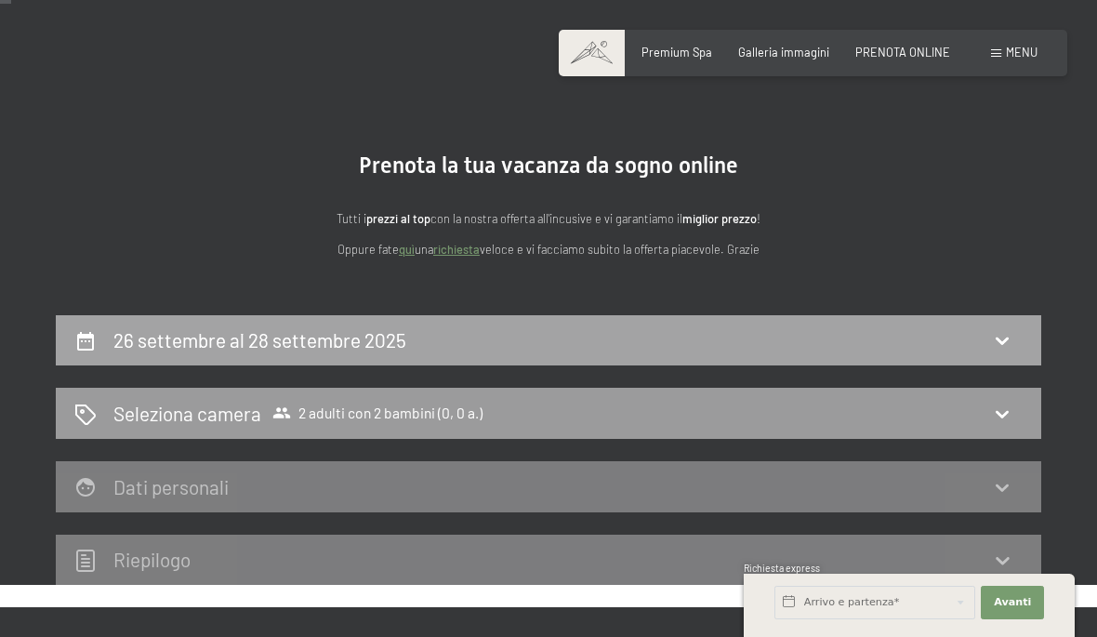
click at [759, 329] on div "26 settembre al 28 settembre 2025" at bounding box center [548, 339] width 948 height 27
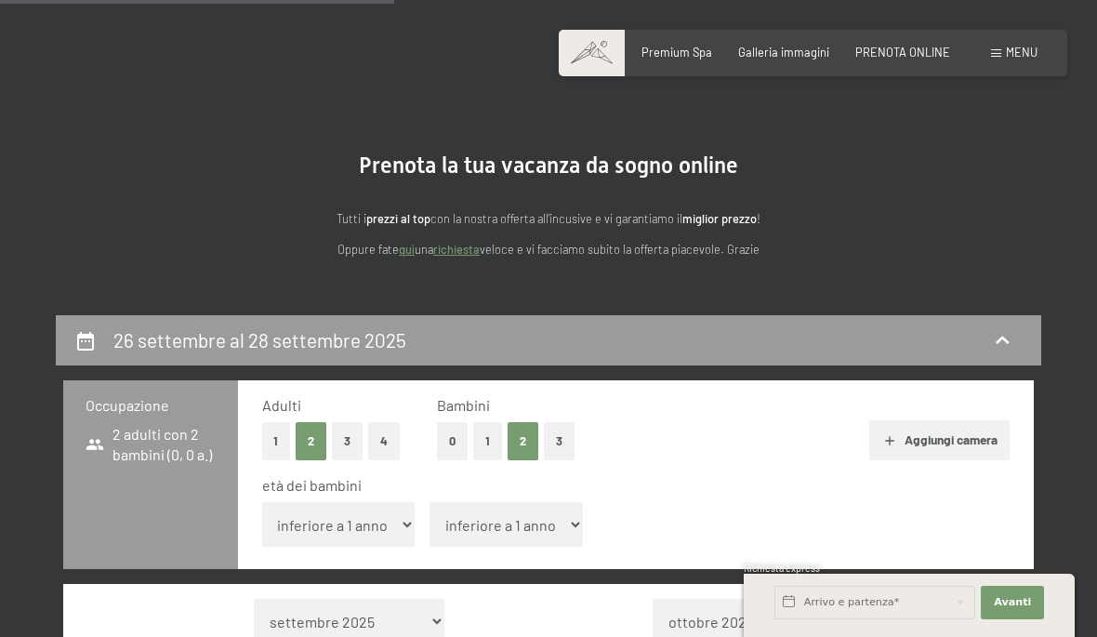
scroll to position [365, 0]
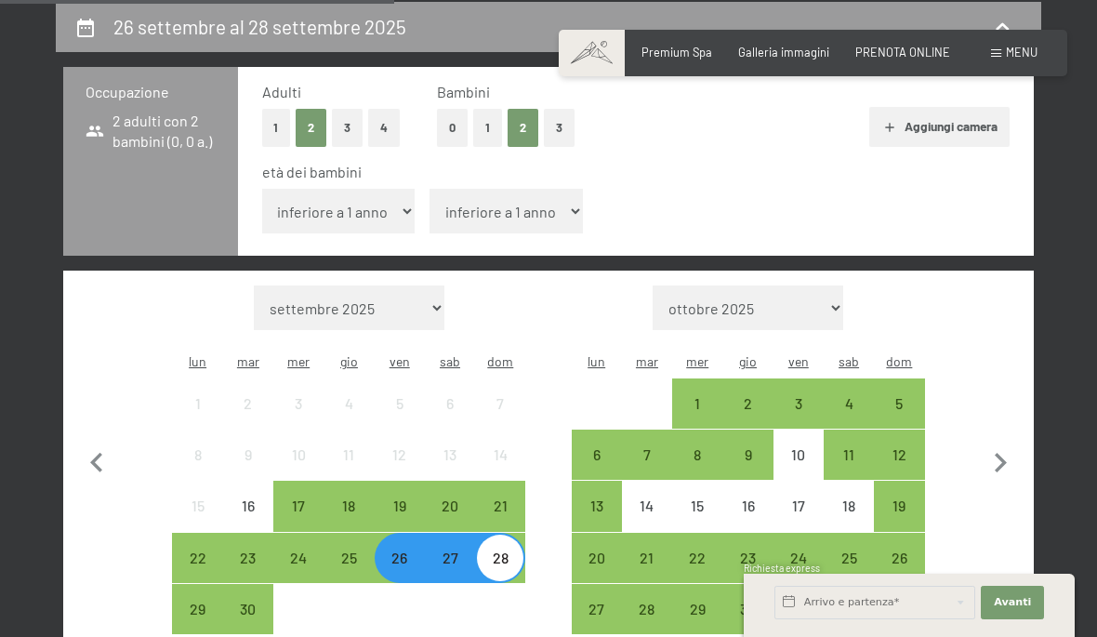
select select "14"
select select "12"
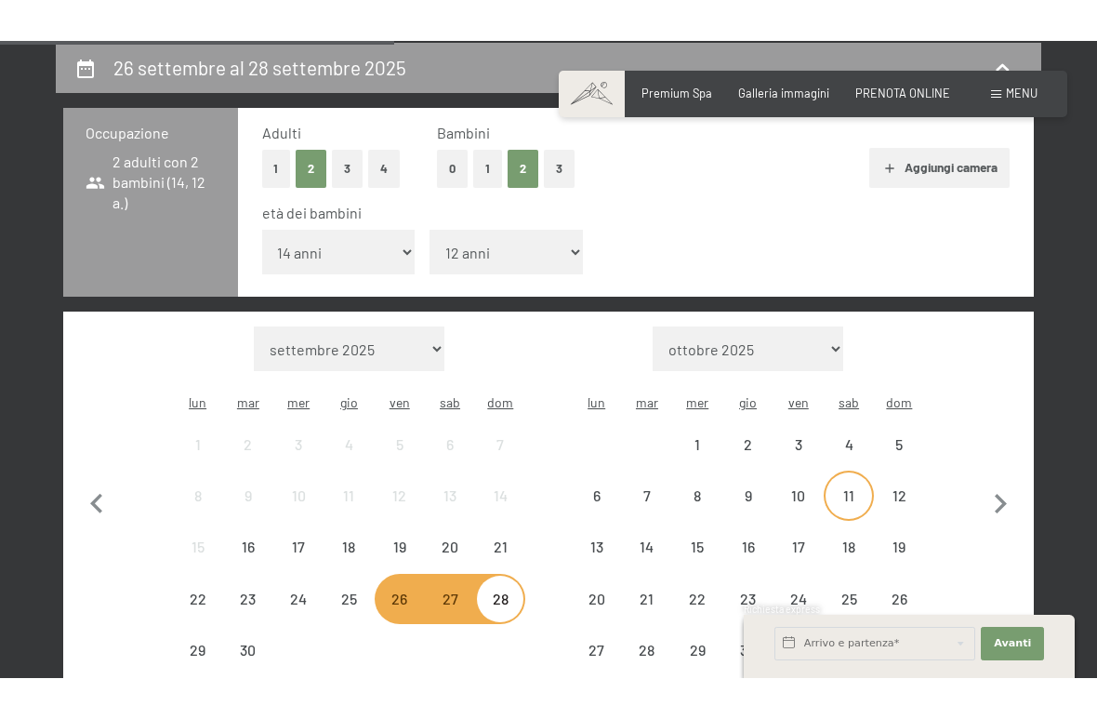
scroll to position [676, 0]
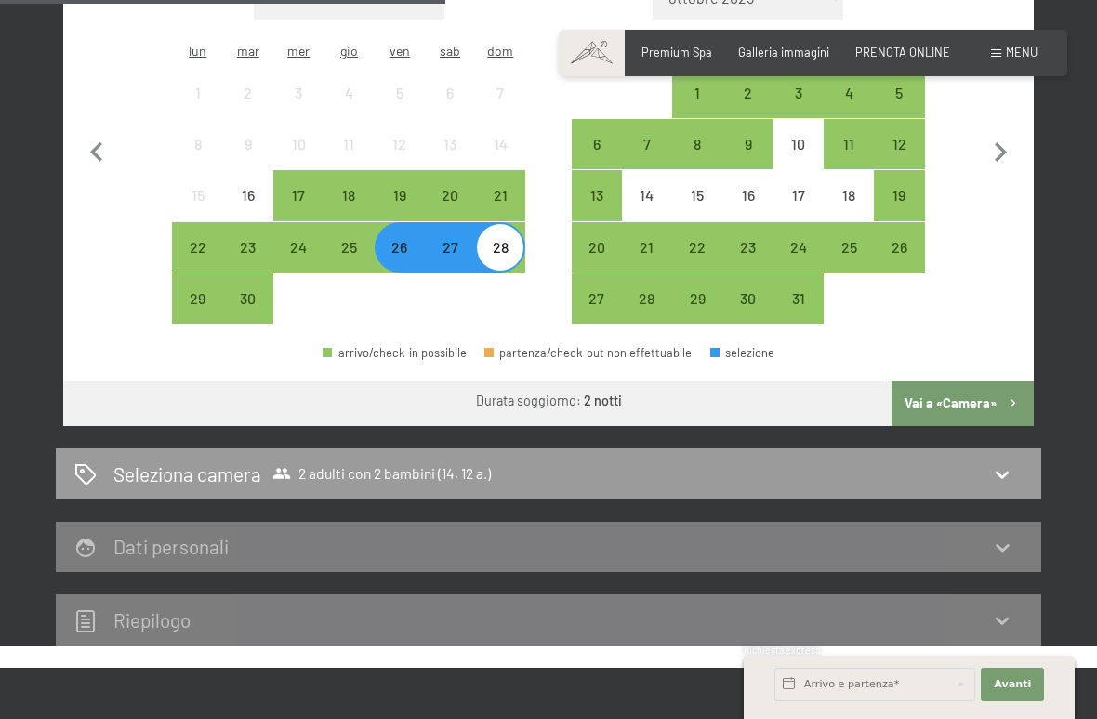
drag, startPoint x: 952, startPoint y: 364, endPoint x: 952, endPoint y: 675, distance: 310.5
click at [952, 381] on button "Vai a «Camera»" at bounding box center [963, 403] width 142 height 45
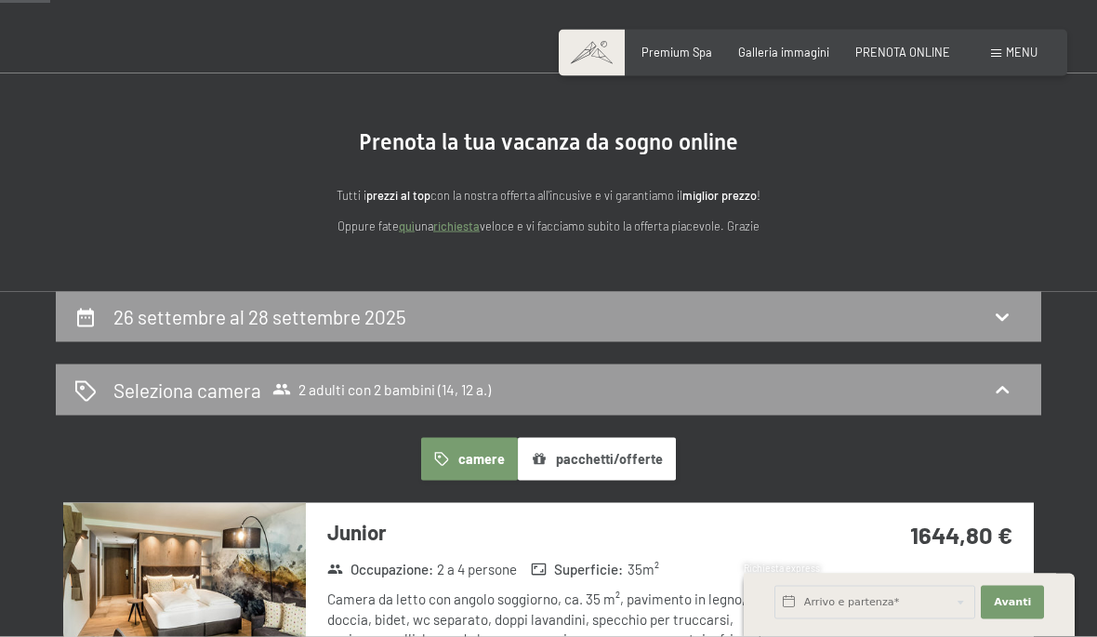
scroll to position [0, 0]
